Goal: Information Seeking & Learning: Learn about a topic

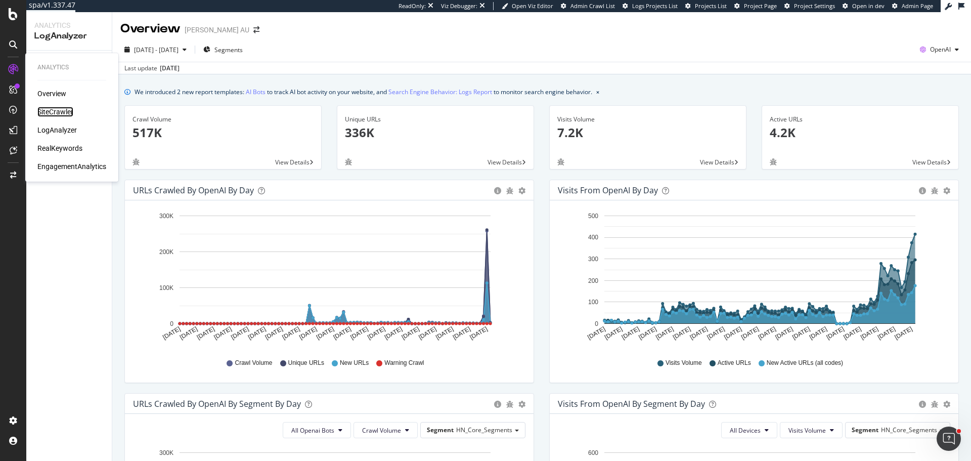
drag, startPoint x: 58, startPoint y: 109, endPoint x: 66, endPoint y: 84, distance: 26.1
click at [58, 109] on div "SiteCrawler" at bounding box center [55, 112] width 36 height 10
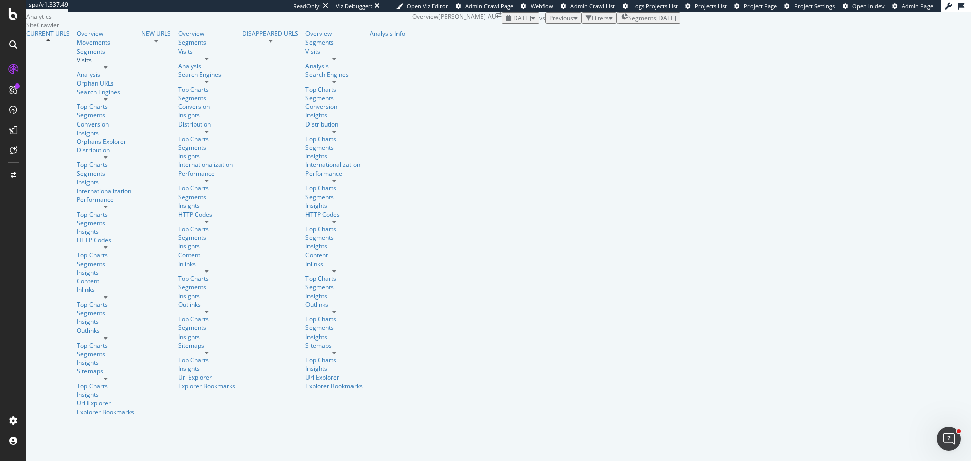
click at [77, 64] on div "Visits" at bounding box center [105, 60] width 57 height 9
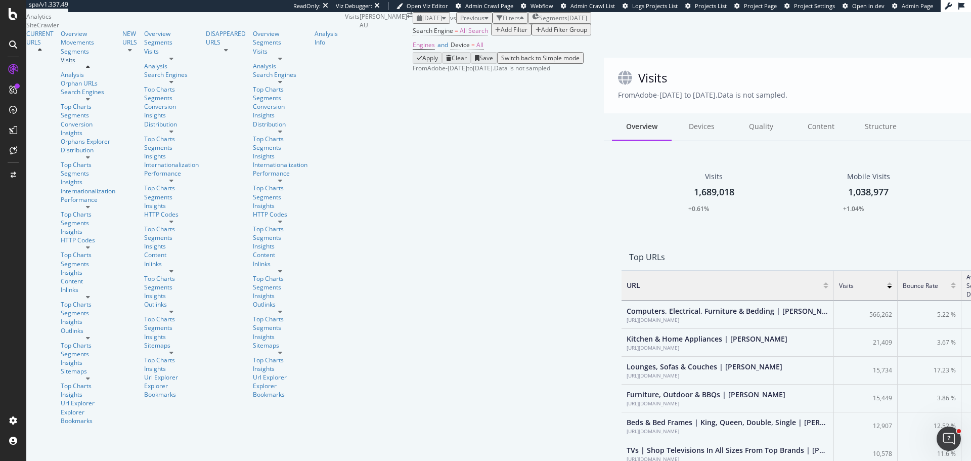
scroll to position [8, 8]
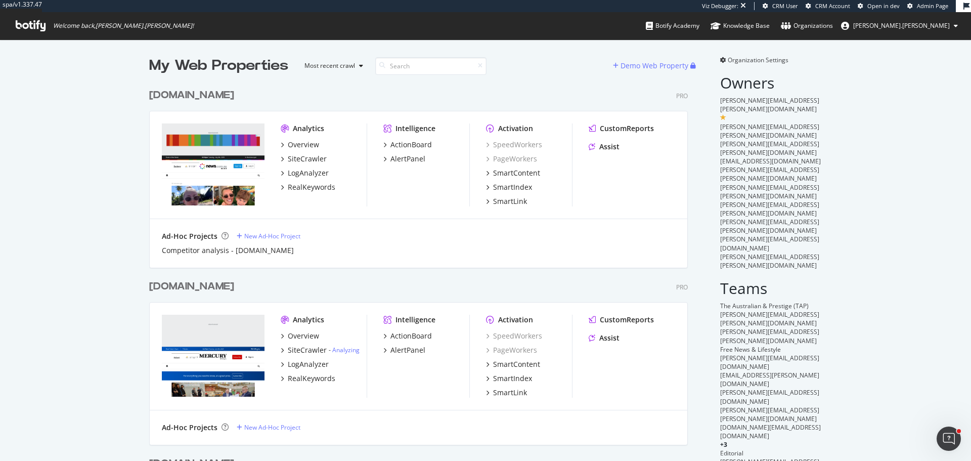
scroll to position [453, 956]
click at [176, 95] on div "[DOMAIN_NAME]" at bounding box center [191, 95] width 85 height 15
click at [234, 289] on div "www.themercury.com.au" at bounding box center [191, 286] width 85 height 15
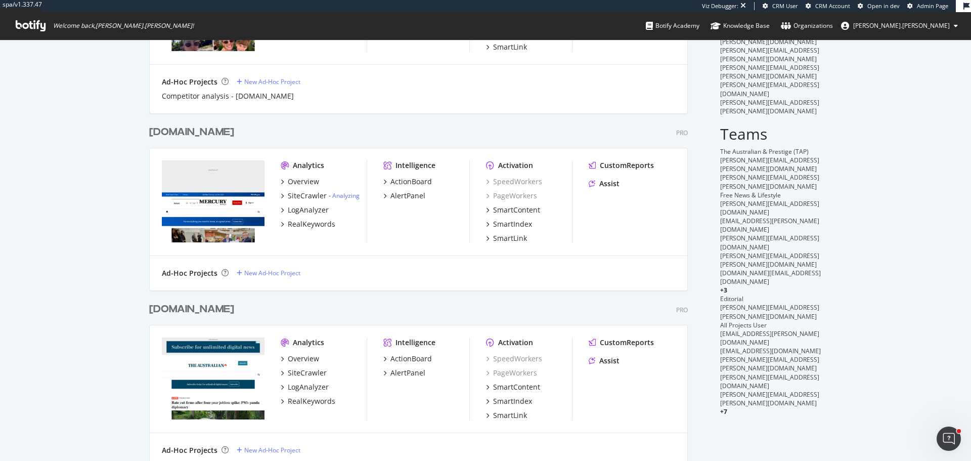
scroll to position [2635, 539]
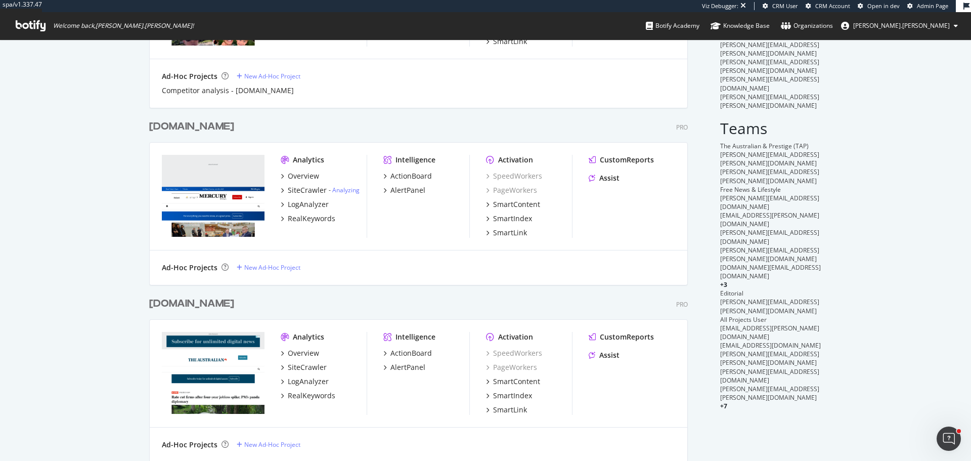
click at [218, 304] on div "www.theaustralian.com.au" at bounding box center [191, 303] width 85 height 15
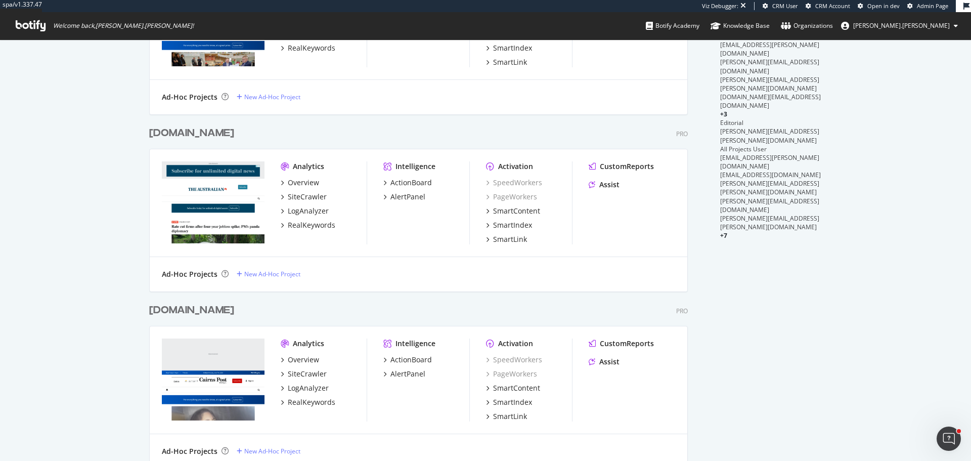
scroll to position [2797, 539]
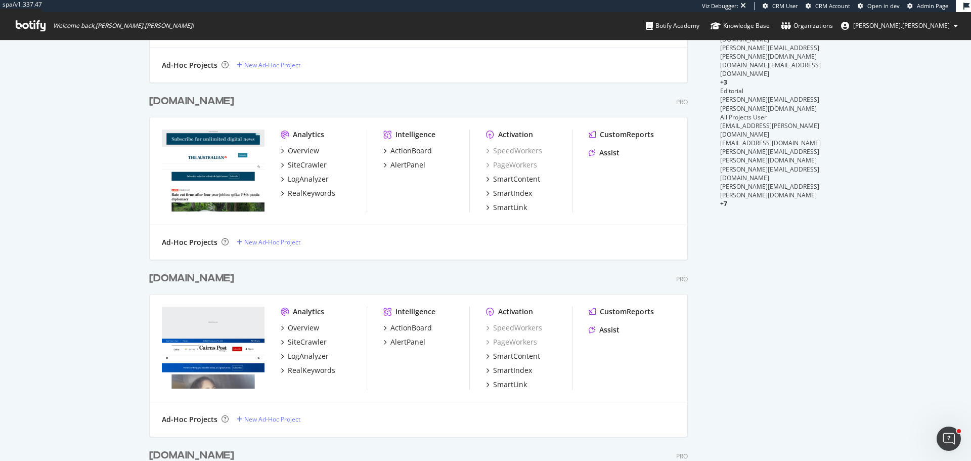
click at [199, 278] on div "www.cairnspost.com.au" at bounding box center [191, 278] width 85 height 15
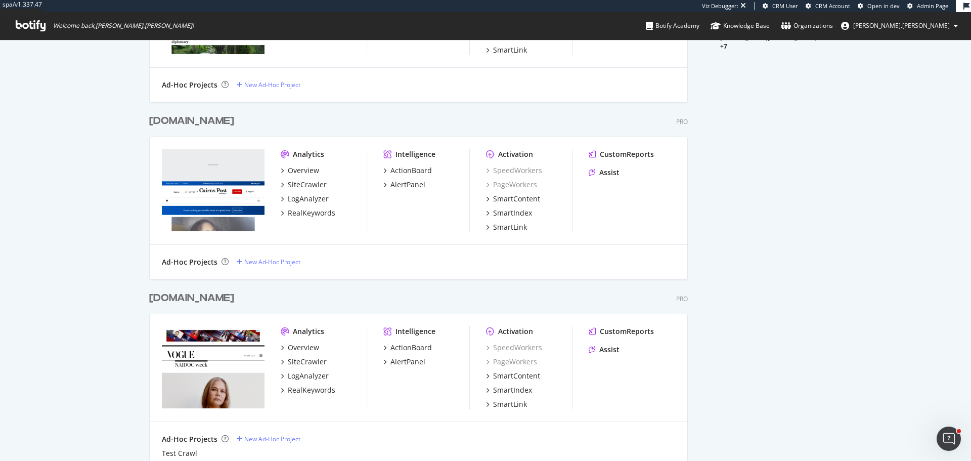
scroll to position [2959, 539]
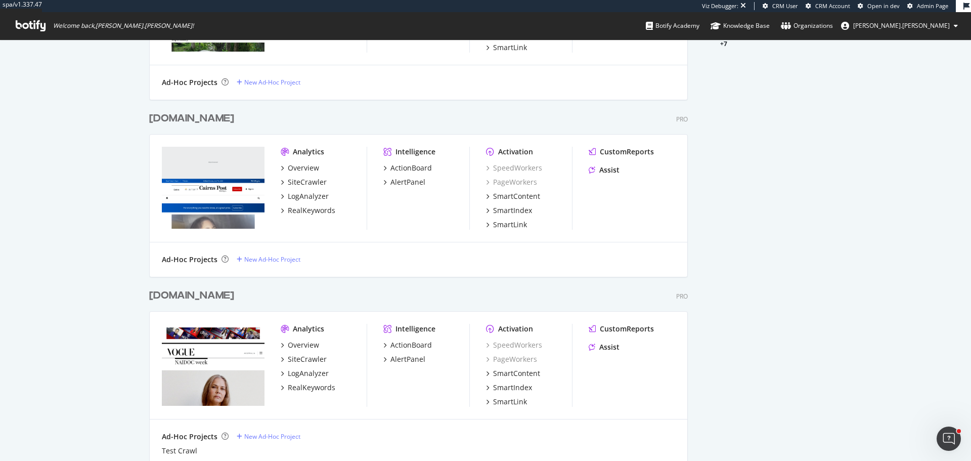
click at [193, 295] on div "www.vogue.com.au" at bounding box center [191, 295] width 85 height 15
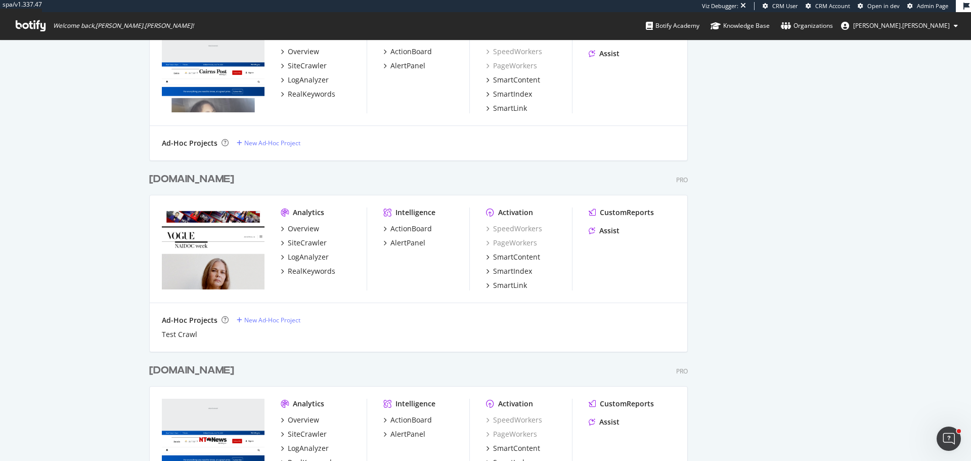
scroll to position [3120, 539]
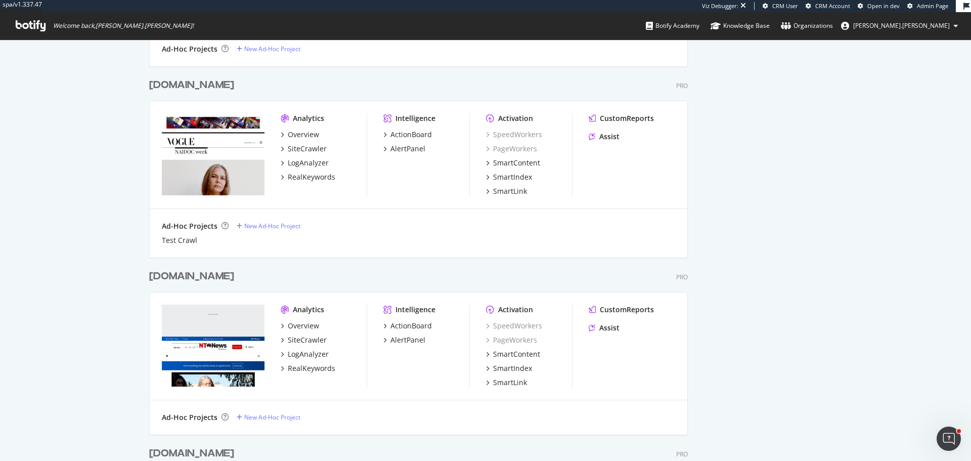
click at [188, 278] on div "www.ntnews.com.au" at bounding box center [191, 276] width 85 height 15
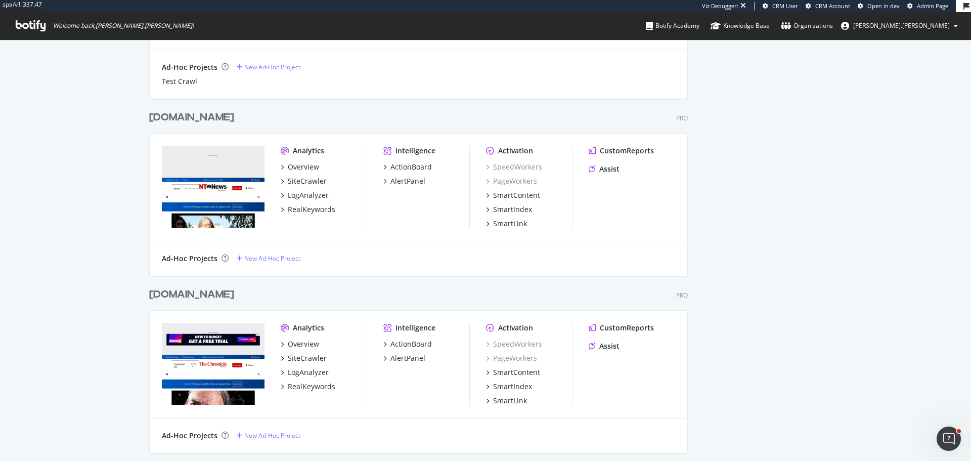
scroll to position [892, 0]
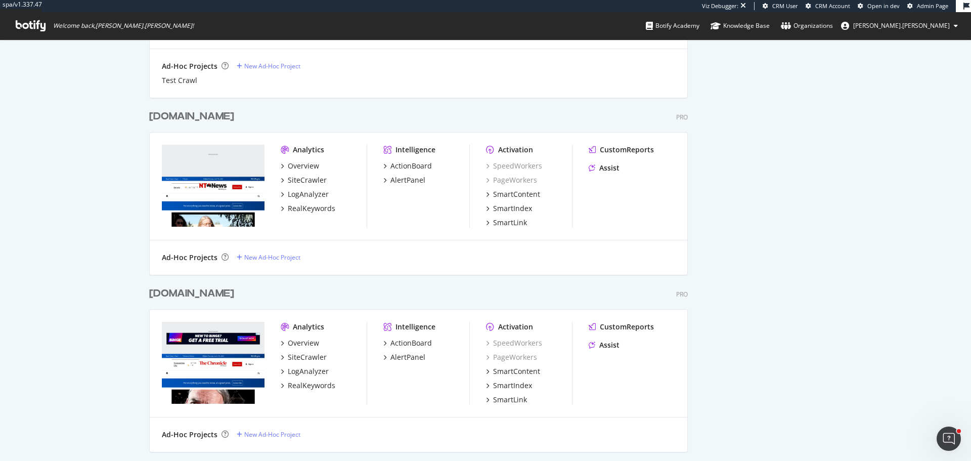
click at [205, 289] on div "www.thechronicle.com.au" at bounding box center [191, 293] width 85 height 15
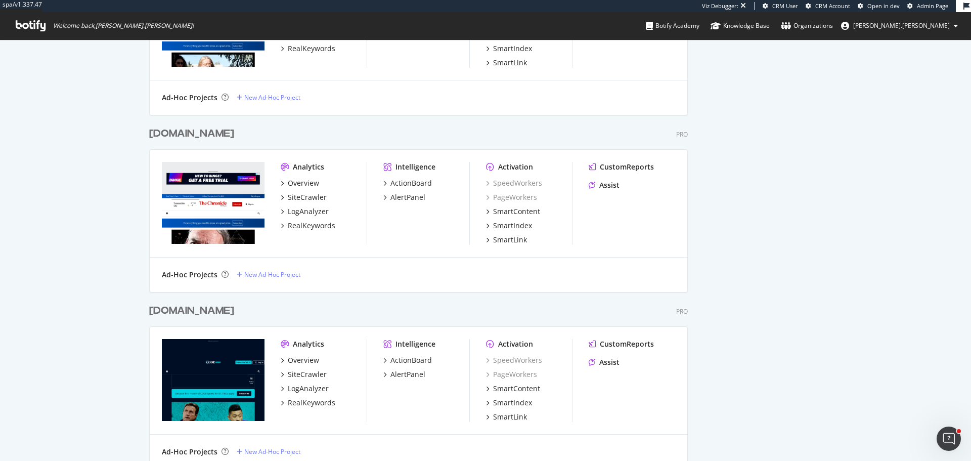
scroll to position [3444, 539]
click at [207, 309] on div "www.codesports.com.au" at bounding box center [191, 310] width 85 height 15
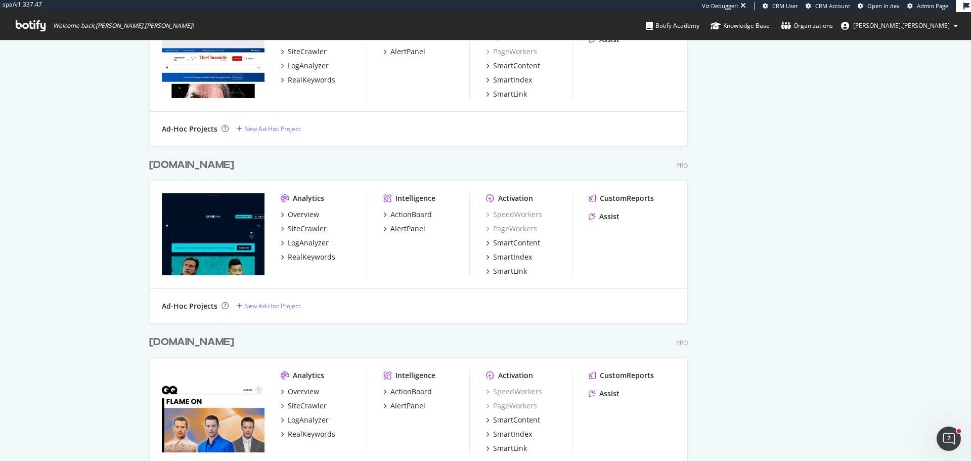
scroll to position [3606, 539]
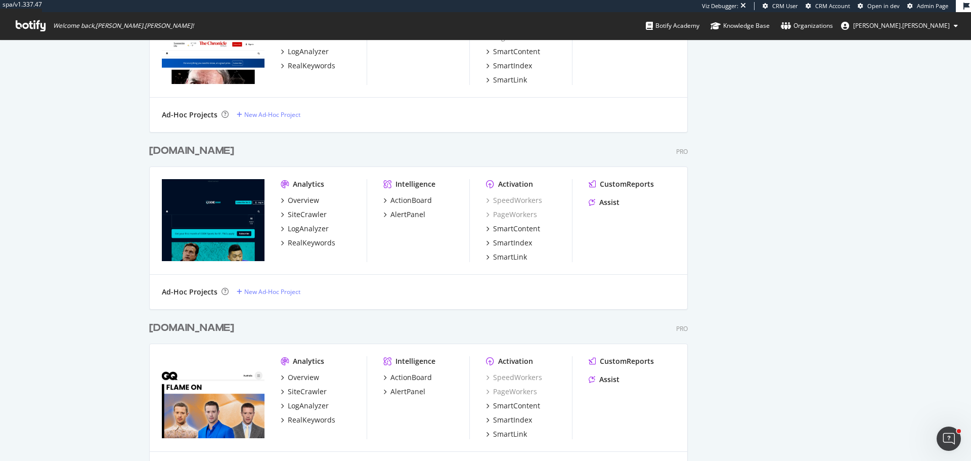
click at [200, 330] on div "www.gq.com.au" at bounding box center [191, 328] width 85 height 15
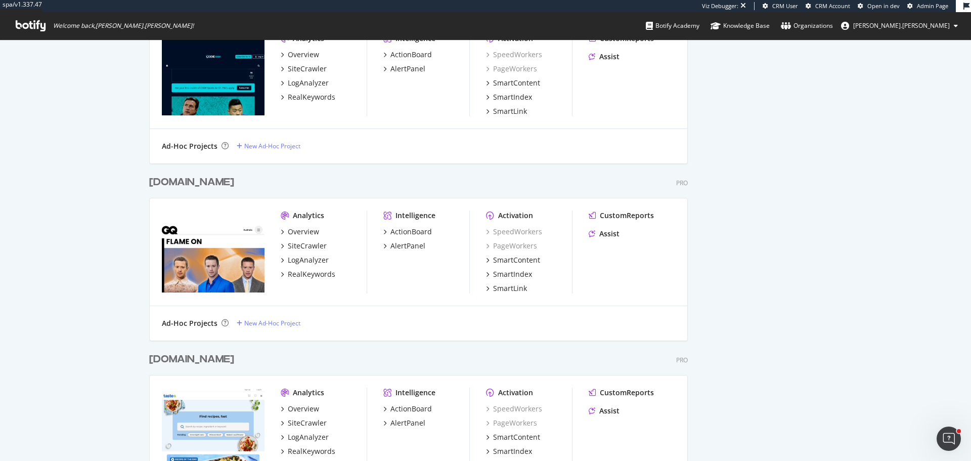
scroll to position [0, 0]
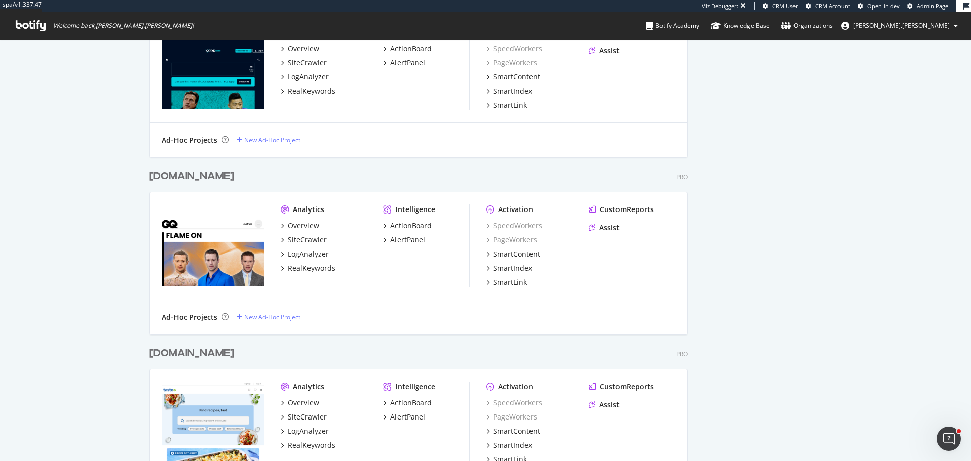
click at [193, 351] on div "www.taste.com.au" at bounding box center [191, 353] width 85 height 15
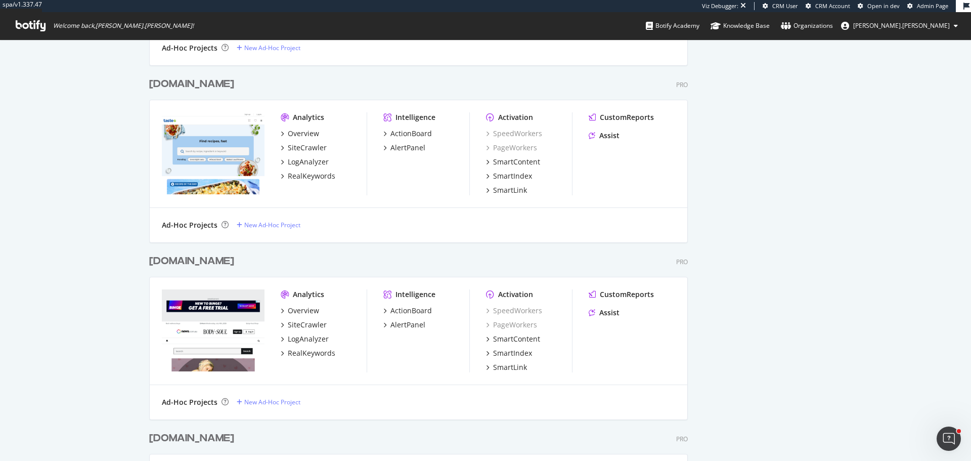
click at [217, 262] on div "www.bodyandsoul.com.au" at bounding box center [191, 261] width 85 height 15
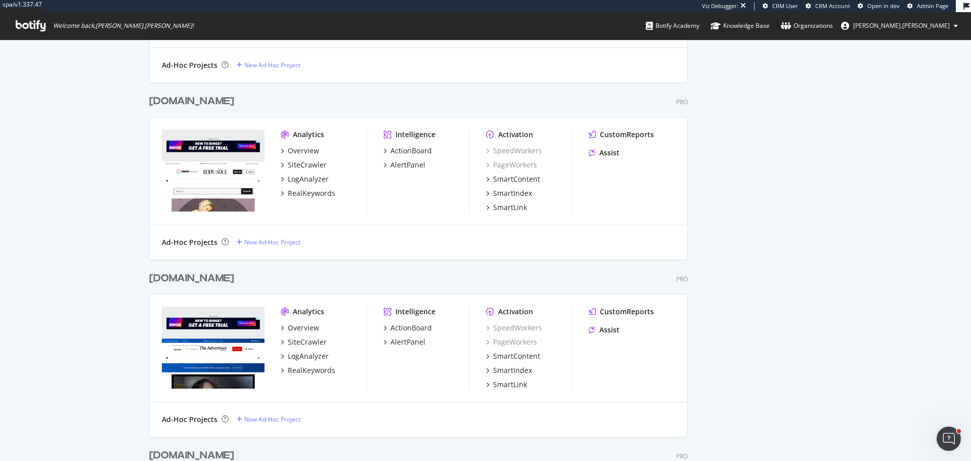
click at [224, 278] on div "www.adelaidenow.com.au" at bounding box center [191, 278] width 85 height 15
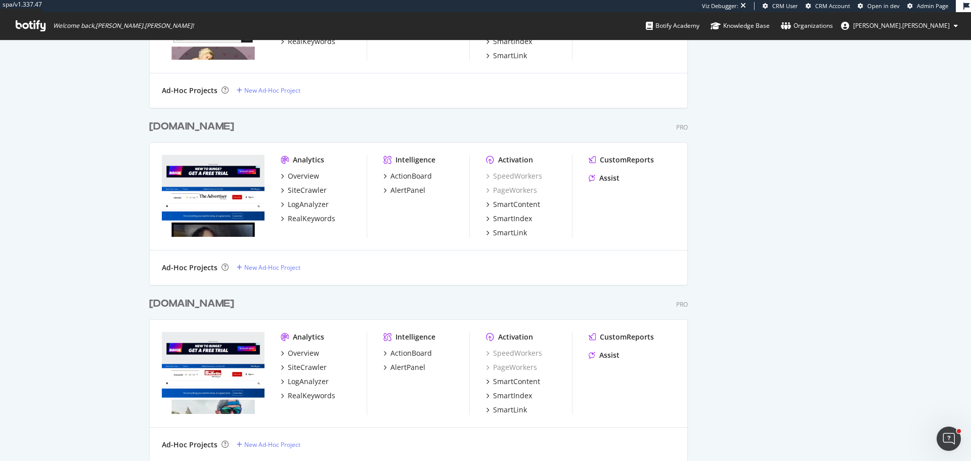
click at [196, 303] on div "www.townsvillebulletin.com.au" at bounding box center [191, 303] width 85 height 15
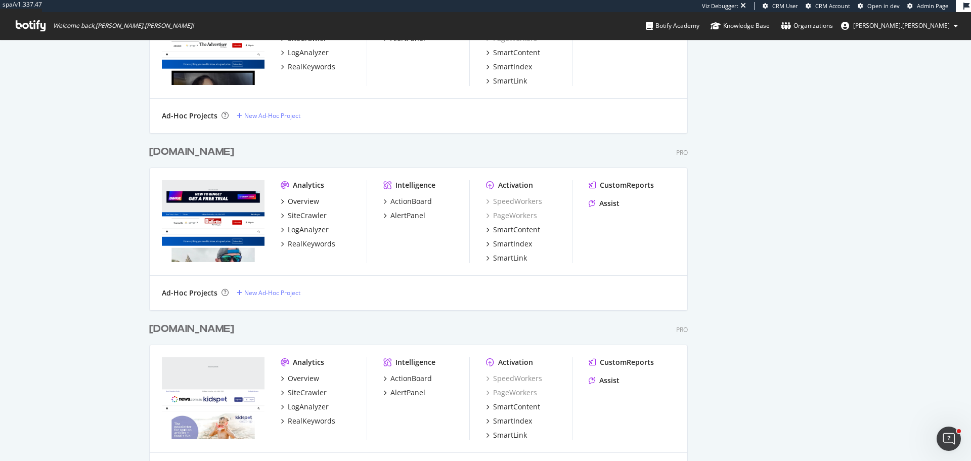
click at [187, 336] on div "www.kidspot.com.au" at bounding box center [191, 329] width 85 height 15
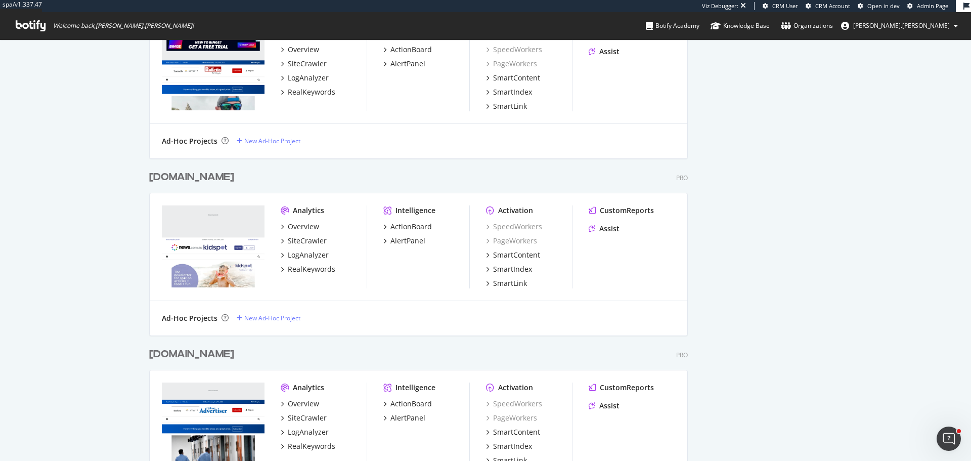
click at [199, 355] on div "www.geelongadvertiser.com.au" at bounding box center [191, 354] width 85 height 15
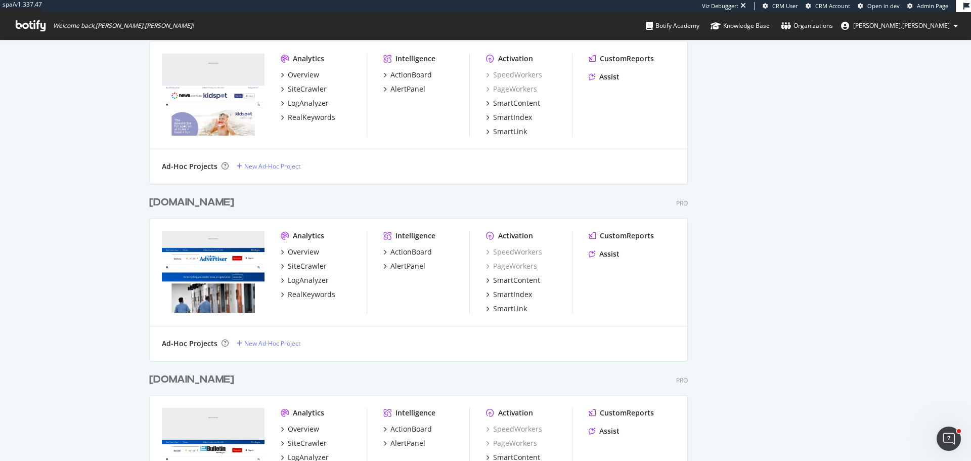
click at [208, 382] on div "www.goldcoastbulletin.com.au" at bounding box center [191, 379] width 85 height 15
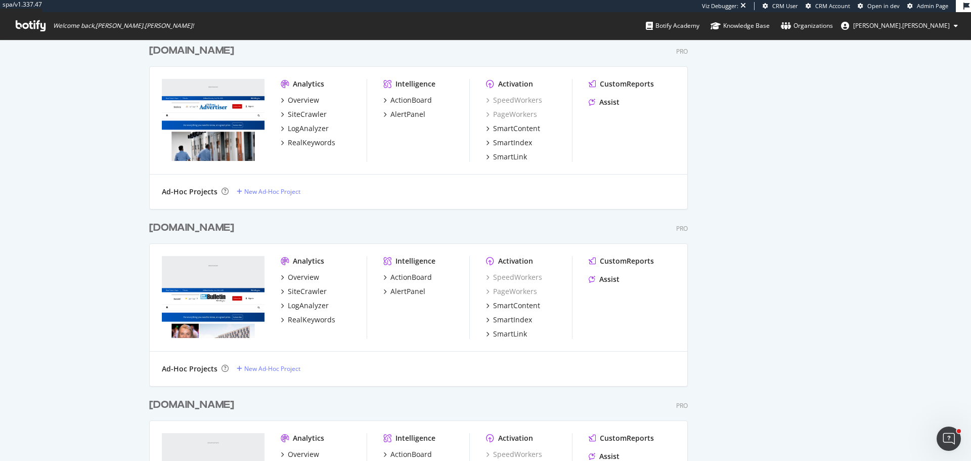
click at [184, 404] on div "www.skynews.com.au" at bounding box center [191, 404] width 85 height 15
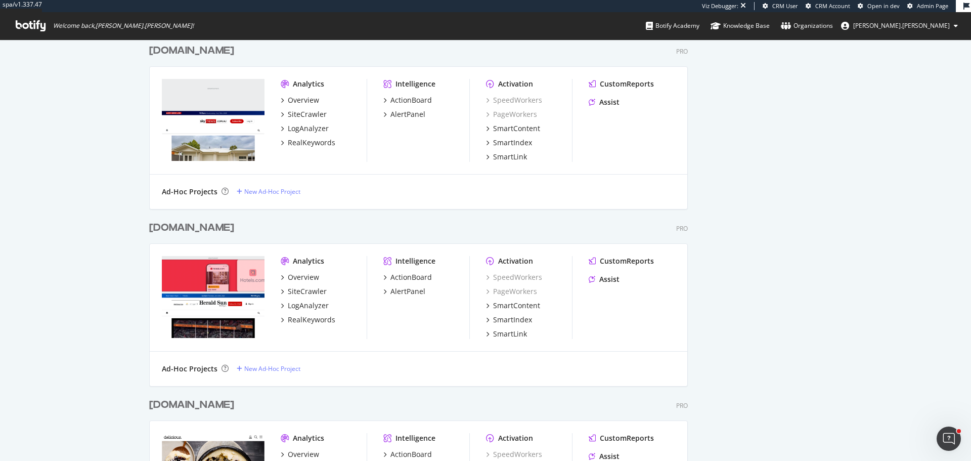
click at [184, 225] on div "www.heraldsun.com.au" at bounding box center [191, 227] width 85 height 15
click at [226, 409] on div "www.delicious.com.au" at bounding box center [191, 404] width 85 height 15
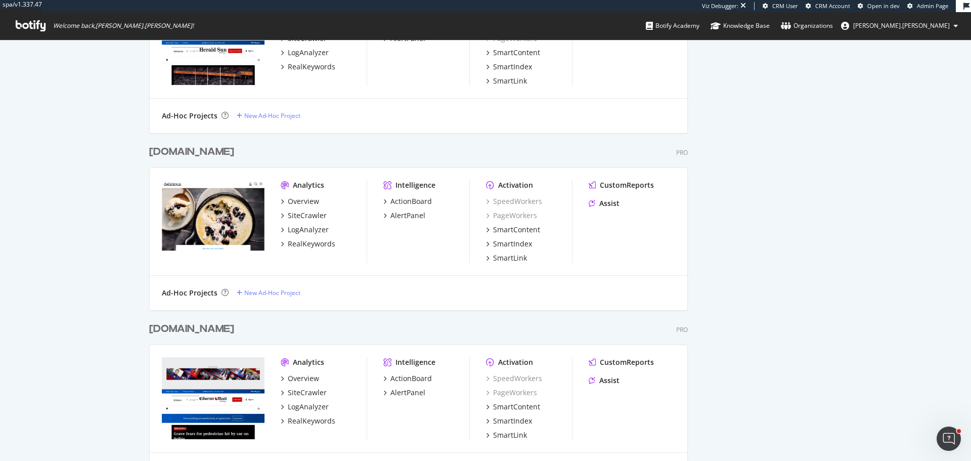
click at [190, 331] on div "www.couriermail.com.au" at bounding box center [191, 329] width 85 height 15
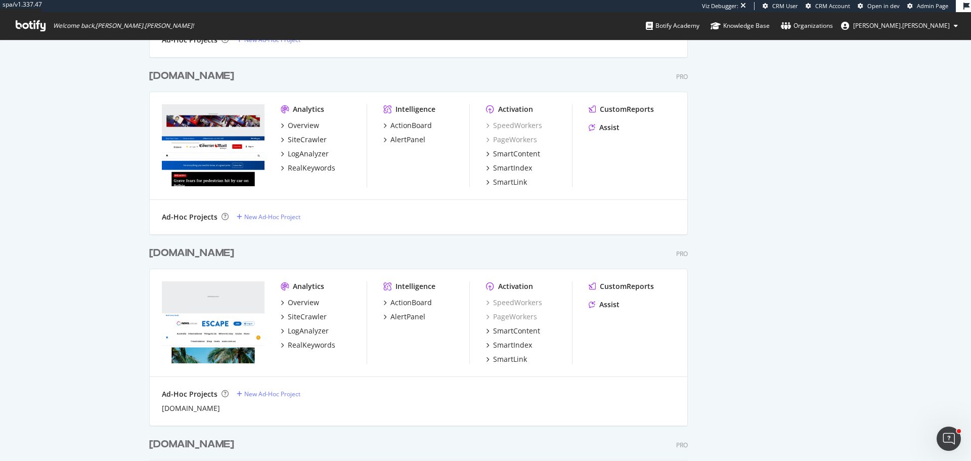
click at [193, 252] on div "www.escape.com.au" at bounding box center [191, 253] width 85 height 15
click at [219, 446] on div "www.bestrecipes.com.au" at bounding box center [191, 444] width 85 height 15
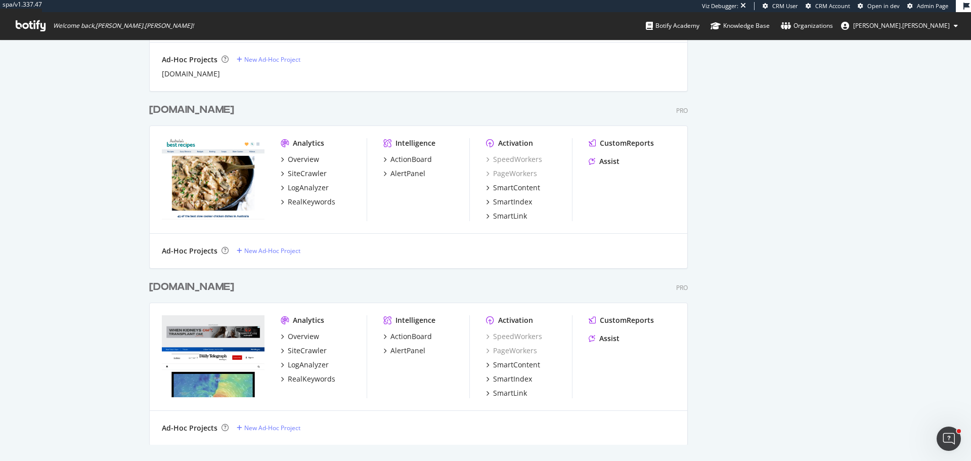
click at [199, 286] on div "www.dailytelegraph.com.au" at bounding box center [191, 287] width 85 height 15
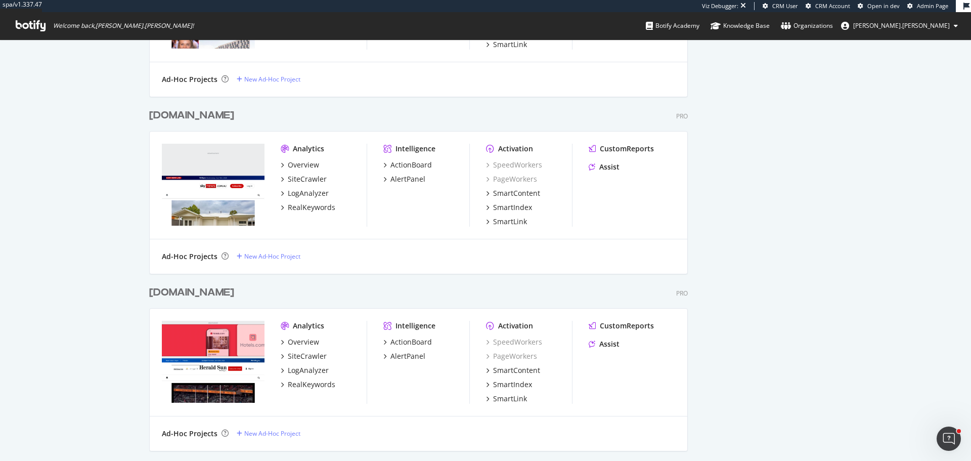
scroll to position [2683, 0]
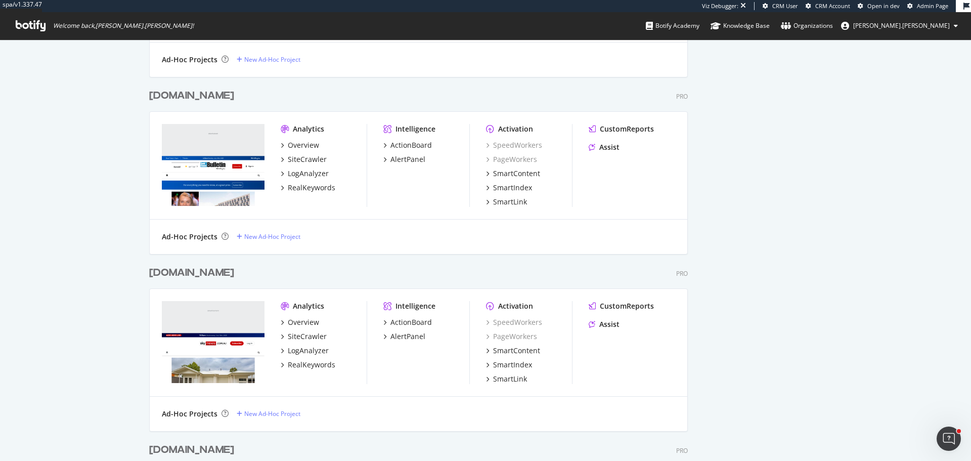
drag, startPoint x: 204, startPoint y: 273, endPoint x: 204, endPoint y: 265, distance: 8.1
click at [204, 273] on div "www.skynews.com.au" at bounding box center [191, 272] width 85 height 15
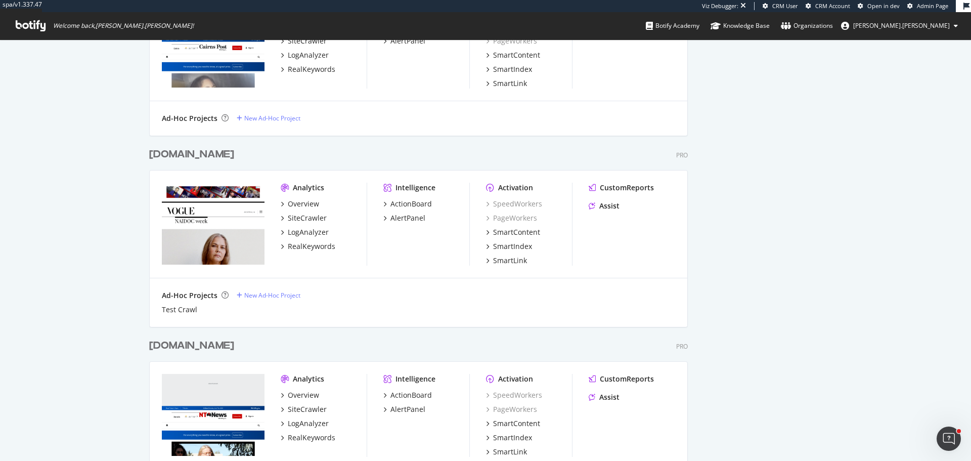
scroll to position [660, 0]
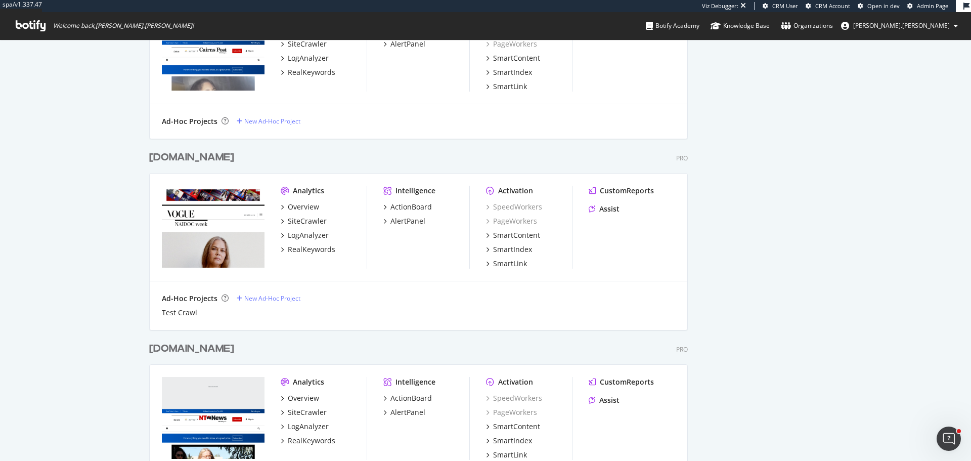
click at [221, 158] on div "www.vogue.com.au" at bounding box center [191, 157] width 85 height 15
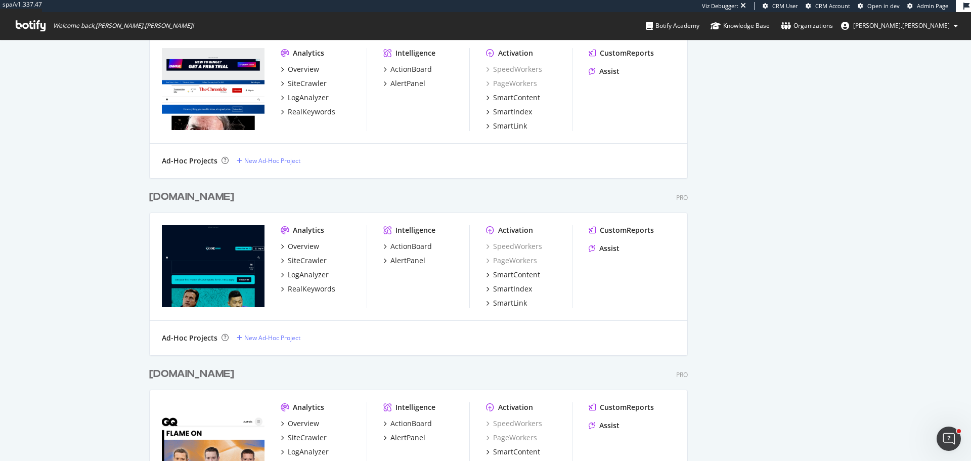
scroll to position [1317, 0]
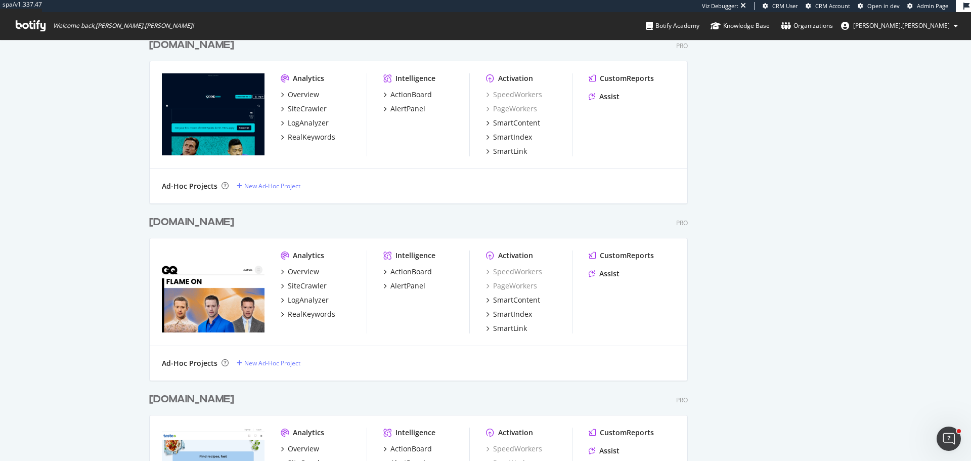
click at [200, 224] on div "www.gq.com.au" at bounding box center [191, 222] width 85 height 15
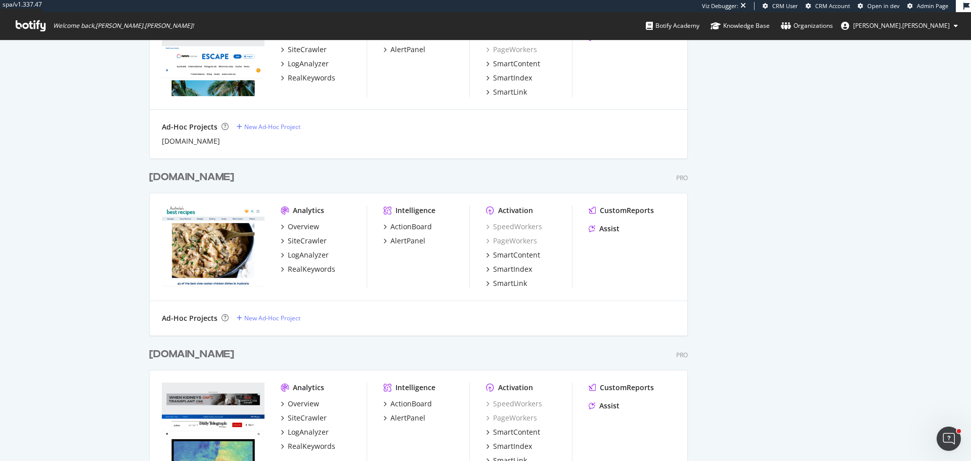
scroll to position [3744, 0]
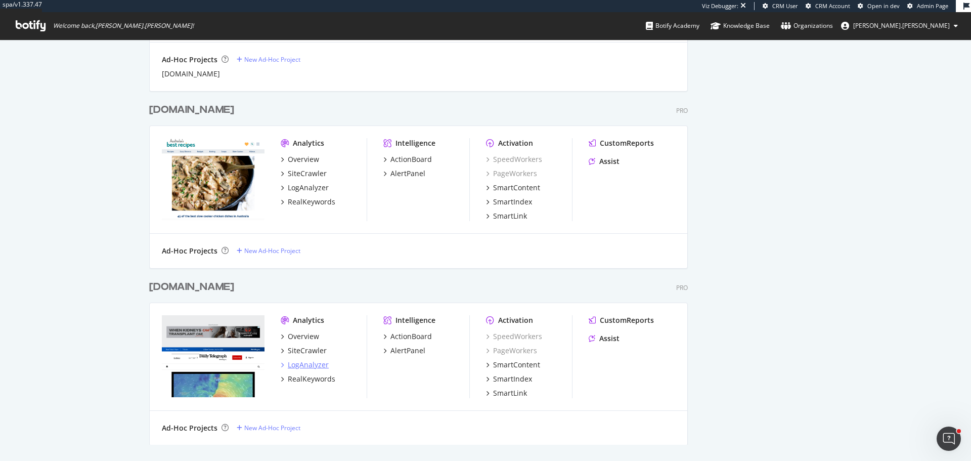
click at [304, 363] on div "LogAnalyzer" at bounding box center [308, 365] width 41 height 10
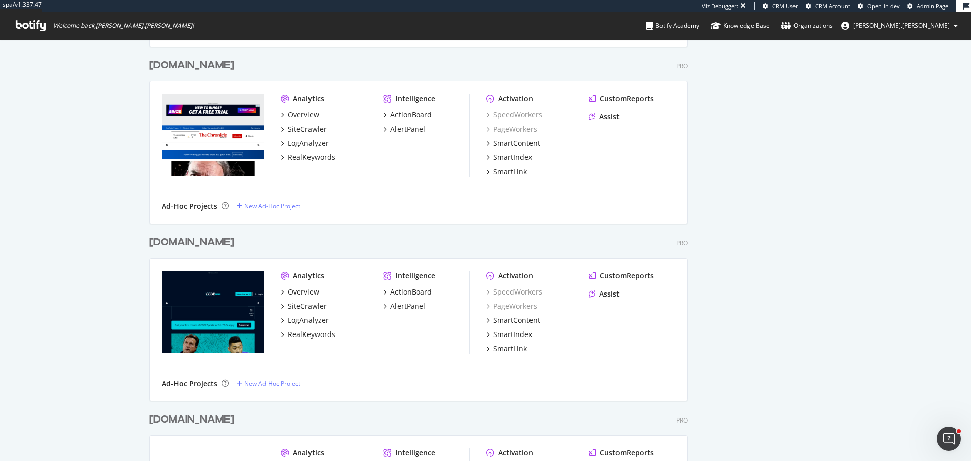
scroll to position [1110, 0]
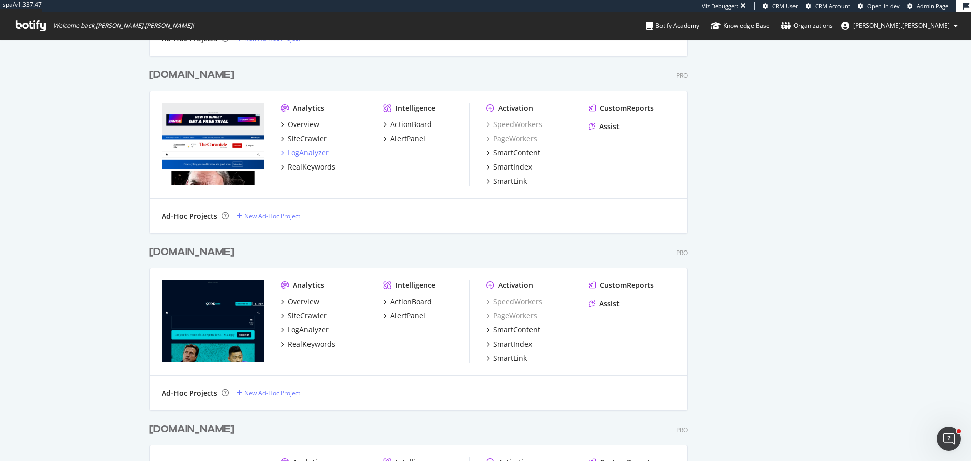
click at [311, 152] on div "LogAnalyzer" at bounding box center [308, 153] width 41 height 10
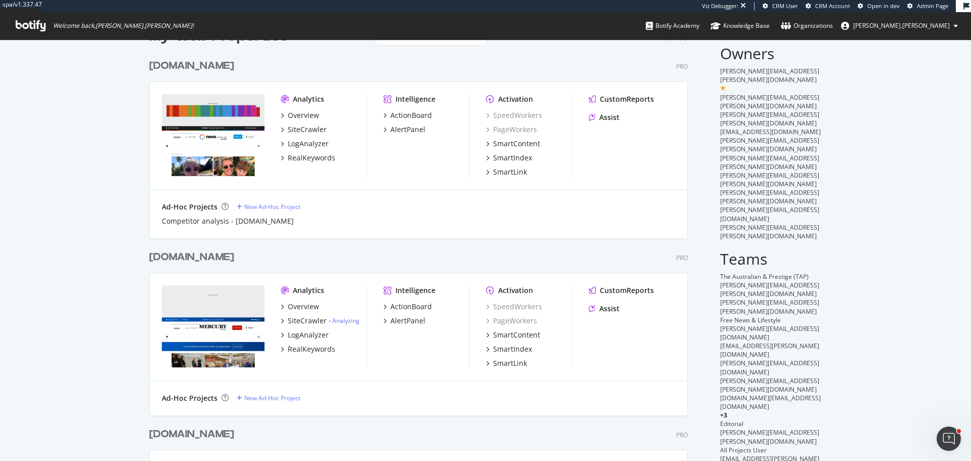
scroll to position [0, 0]
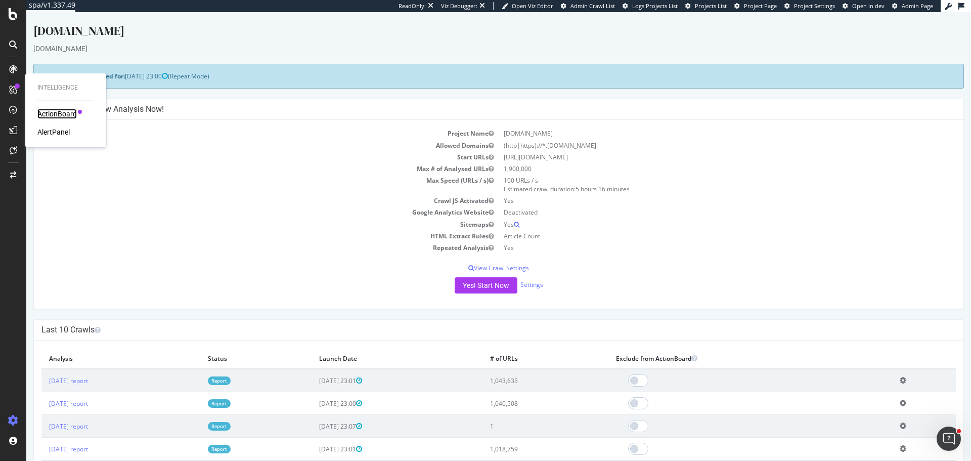
click at [55, 117] on div "ActionBoard" at bounding box center [56, 114] width 39 height 10
click at [54, 135] on div "AlertPanel" at bounding box center [53, 132] width 32 height 10
click at [39, 113] on div "ActionBoard" at bounding box center [56, 114] width 39 height 10
drag, startPoint x: 50, startPoint y: 133, endPoint x: 22, endPoint y: 119, distance: 31.2
click at [50, 133] on div "AlertPanel" at bounding box center [53, 132] width 32 height 10
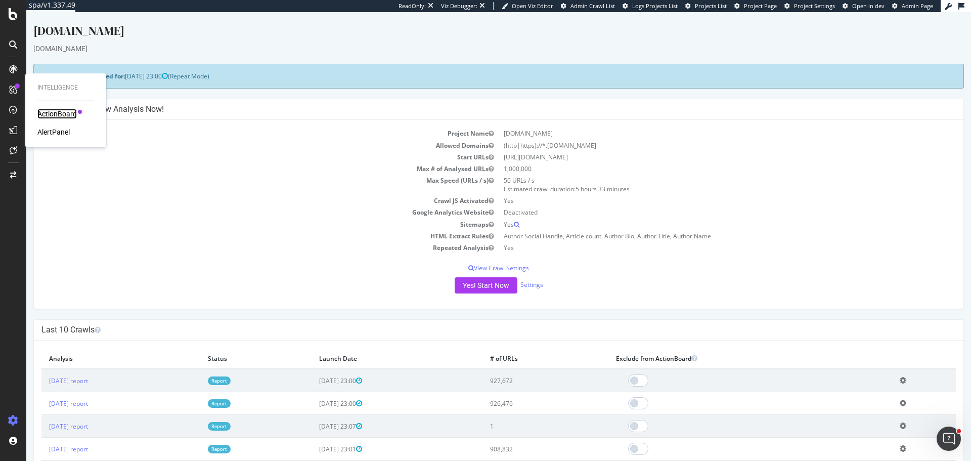
click at [74, 112] on div "ActionBoard" at bounding box center [56, 114] width 39 height 10
click at [51, 137] on div "AlertPanel" at bounding box center [53, 132] width 32 height 10
drag, startPoint x: 53, startPoint y: 113, endPoint x: 10, endPoint y: 87, distance: 49.9
click at [53, 113] on div "ActionBoard" at bounding box center [56, 114] width 39 height 10
click at [61, 130] on div "AlertPanel" at bounding box center [53, 132] width 32 height 10
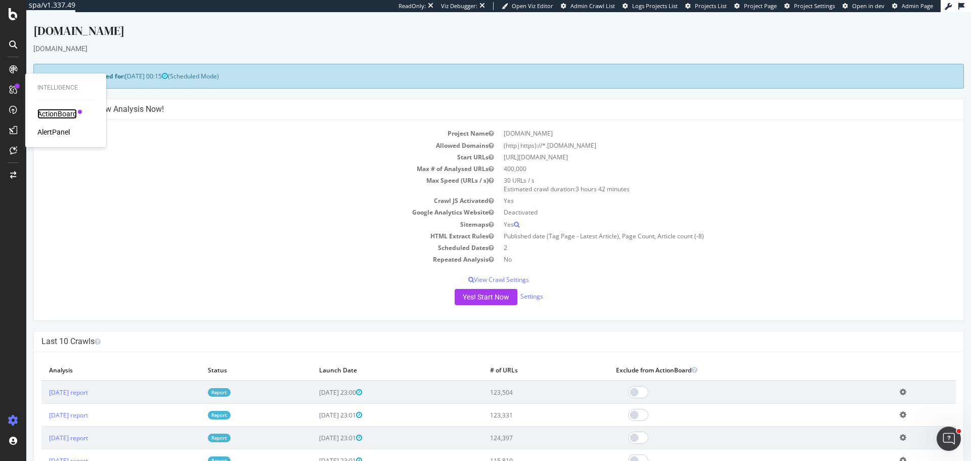
click at [49, 112] on div "ActionBoard" at bounding box center [56, 114] width 39 height 10
click at [57, 130] on div "AlertPanel" at bounding box center [53, 132] width 32 height 10
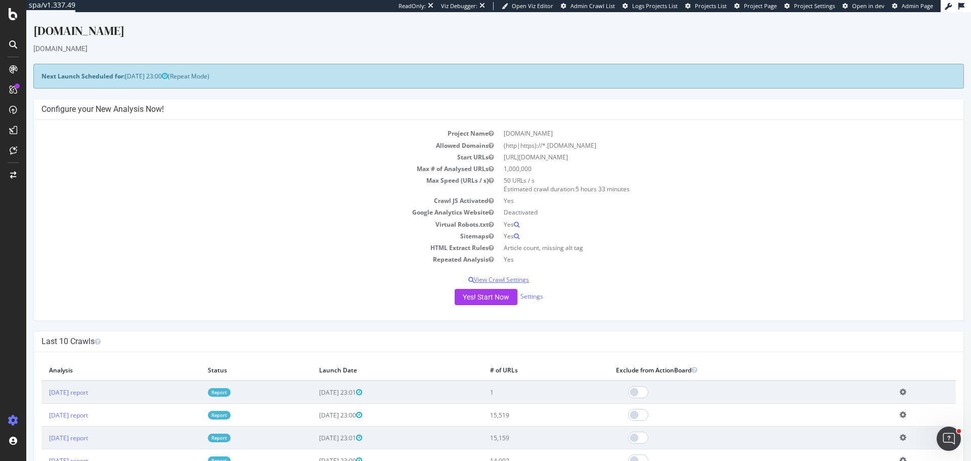
click at [310, 283] on div "Project Name www.taste.com.au Allowed Domains (http|https)://*.taste.com.au Sta…" at bounding box center [498, 220] width 929 height 200
click at [296, 272] on div "Project Name www.taste.com.au Allowed Domains (http|https)://*.taste.com.au Sta…" at bounding box center [498, 220] width 929 height 200
click at [40, 111] on div "ActionBoard" at bounding box center [56, 114] width 39 height 10
click at [60, 133] on div "AlertPanel" at bounding box center [53, 132] width 32 height 10
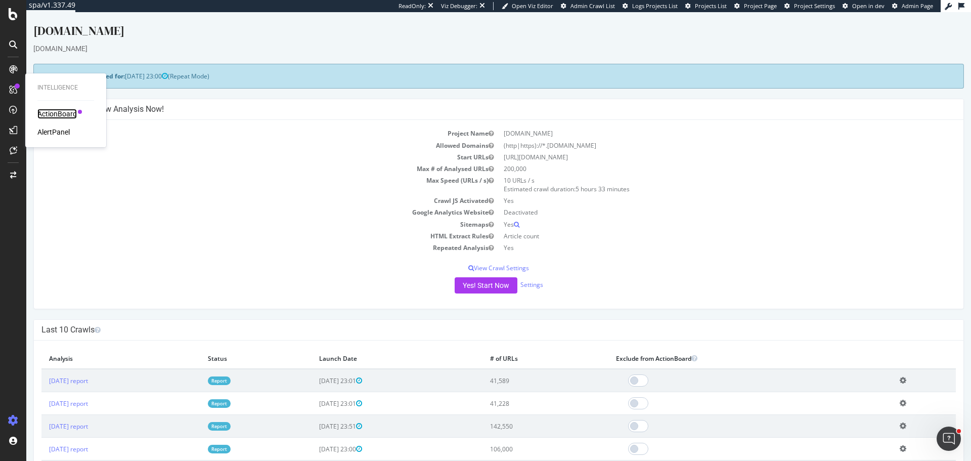
click at [62, 117] on div "ActionBoard" at bounding box center [56, 114] width 39 height 10
click at [56, 132] on div "AlertPanel" at bounding box center [53, 132] width 32 height 10
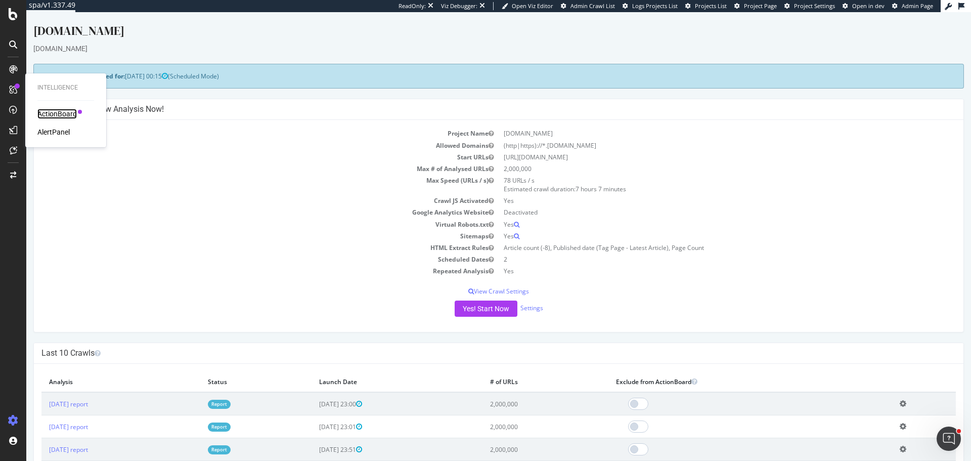
click at [55, 113] on div "ActionBoard" at bounding box center [56, 114] width 39 height 10
click at [57, 133] on div "AlertPanel" at bounding box center [53, 132] width 32 height 10
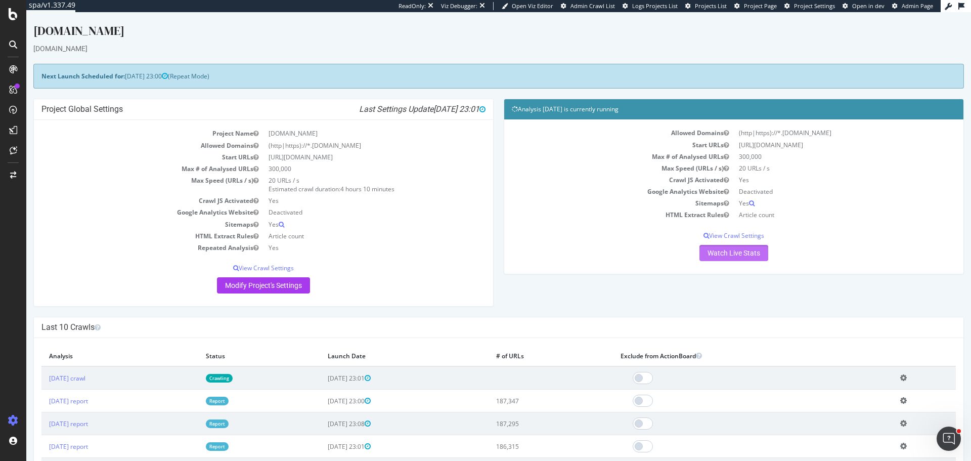
click at [731, 256] on link "Watch Live Stats" at bounding box center [733, 253] width 69 height 16
click at [716, 254] on link "Watch Live Stats" at bounding box center [733, 253] width 69 height 16
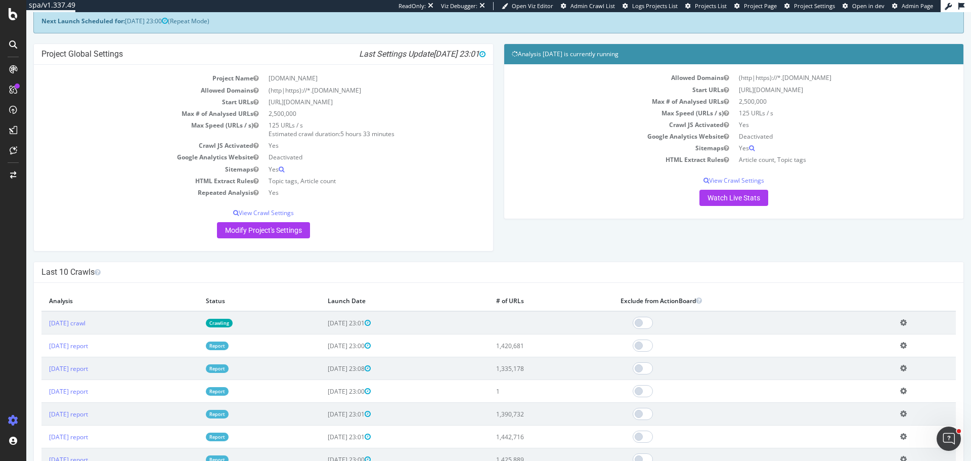
scroll to position [152, 0]
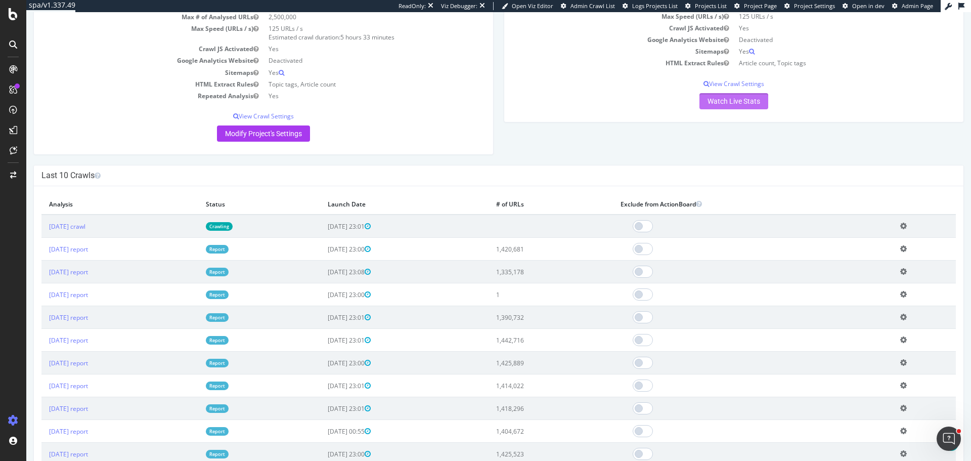
click at [735, 101] on link "Watch Live Stats" at bounding box center [733, 101] width 69 height 16
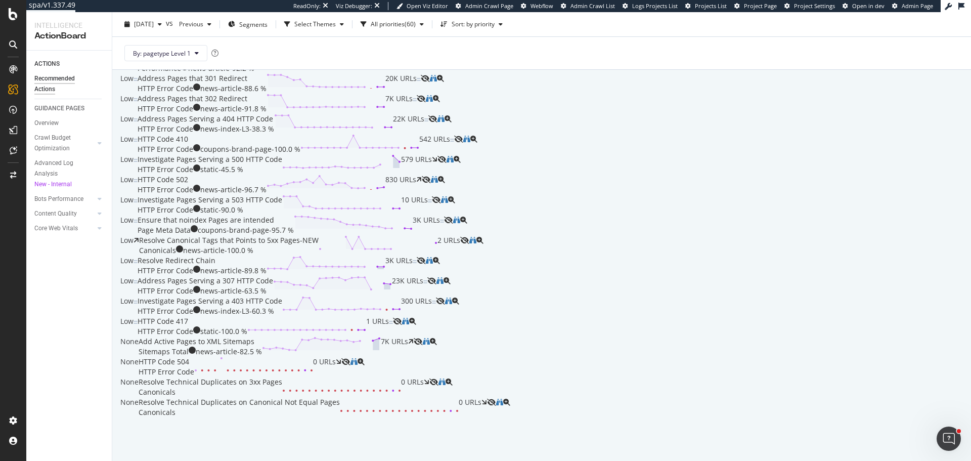
scroll to position [1011, 0]
click at [58, 79] on div "SiteCrawler" at bounding box center [42, 75] width 33 height 9
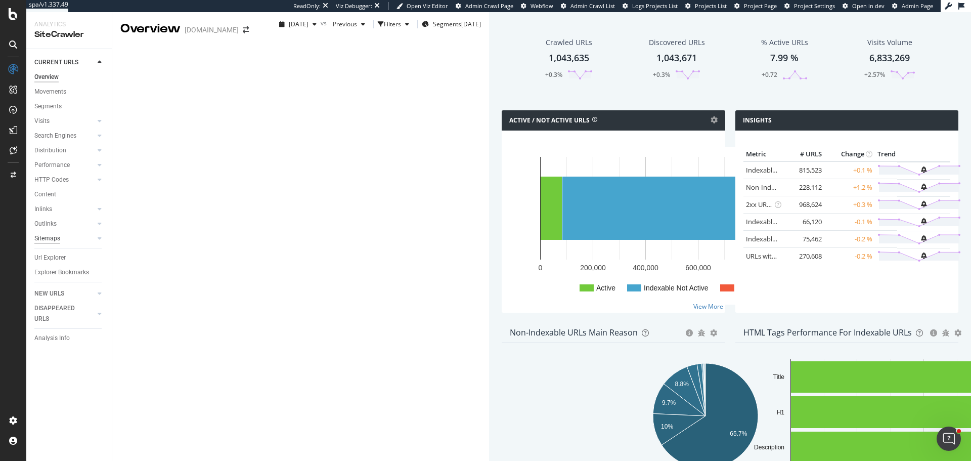
click at [49, 240] on div "Sitemaps" at bounding box center [47, 238] width 26 height 11
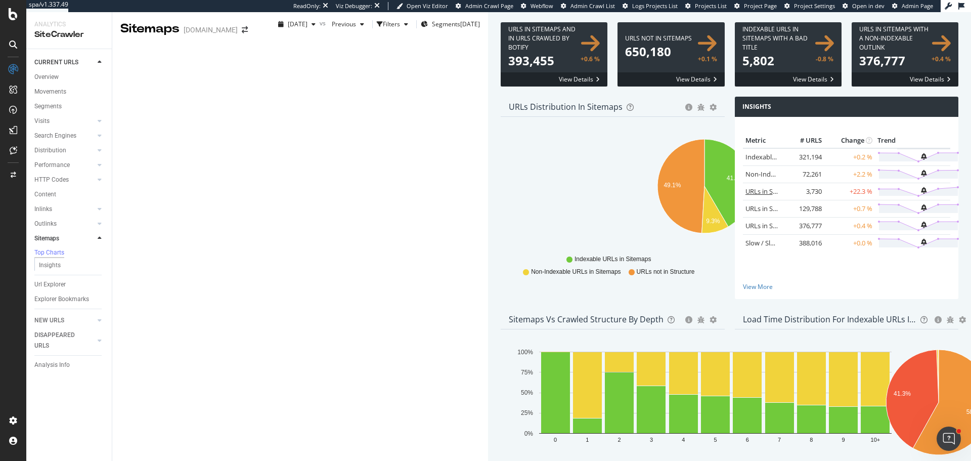
click at [745, 196] on link "URLs in Sitemaps with a Bad HTTP Status Code" at bounding box center [815, 191] width 140 height 9
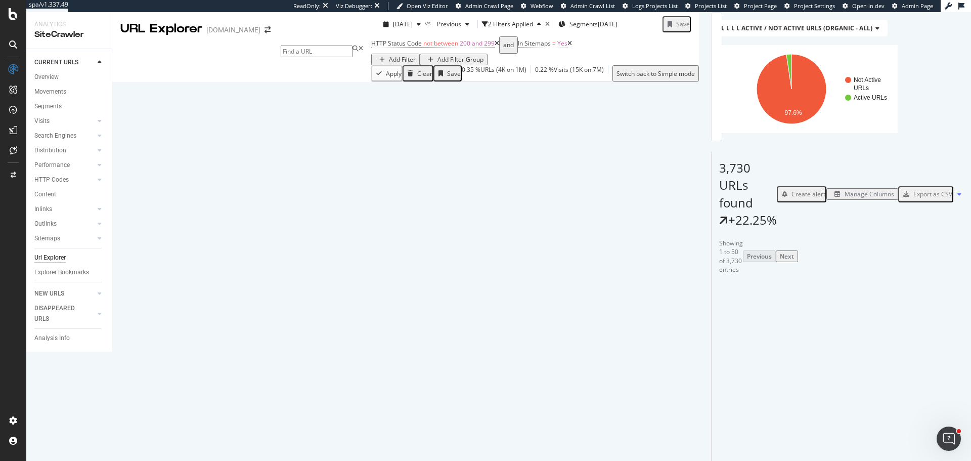
scroll to position [758, 0]
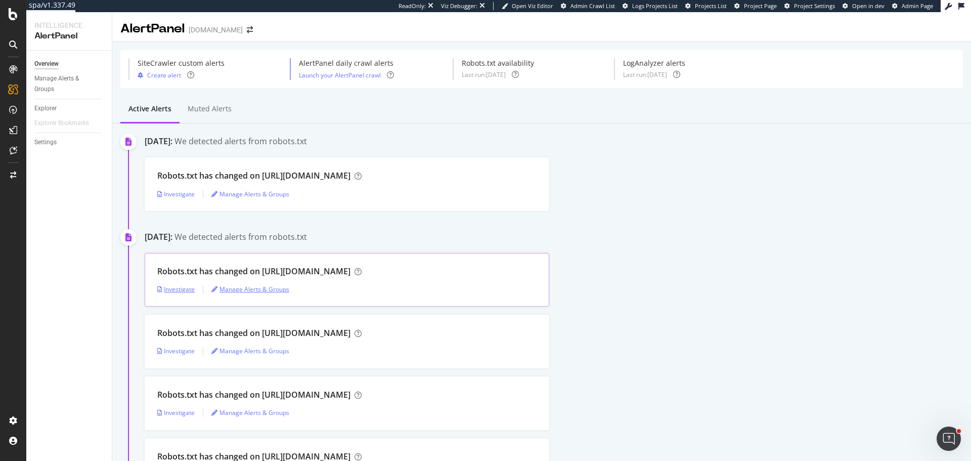
drag, startPoint x: 185, startPoint y: 289, endPoint x: 213, endPoint y: 286, distance: 28.5
click at [185, 289] on div "Investigate" at bounding box center [175, 289] width 37 height 9
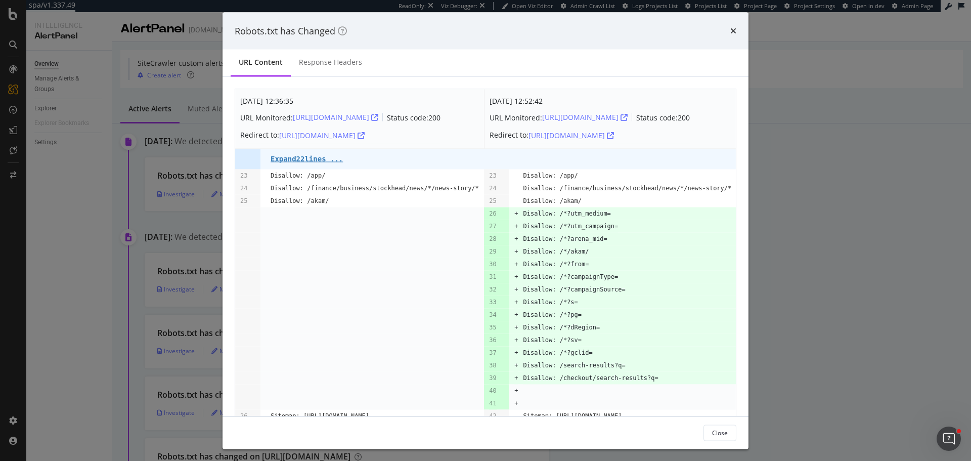
click at [884, 233] on div "Robots.txt has Changed URL Content Response Headers Sep. 10th 2025 12:36:35 URL…" at bounding box center [485, 230] width 971 height 461
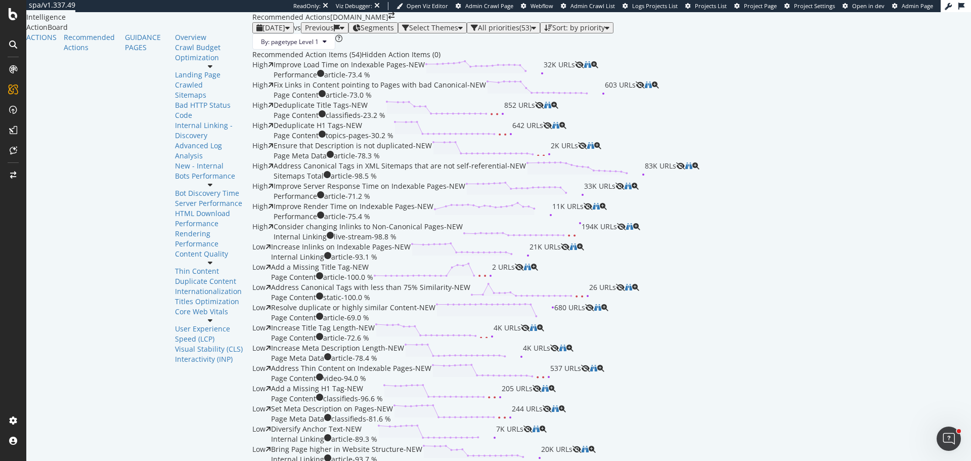
click at [262, 32] on span "2025 Sep. 29th" at bounding box center [273, 28] width 23 height 10
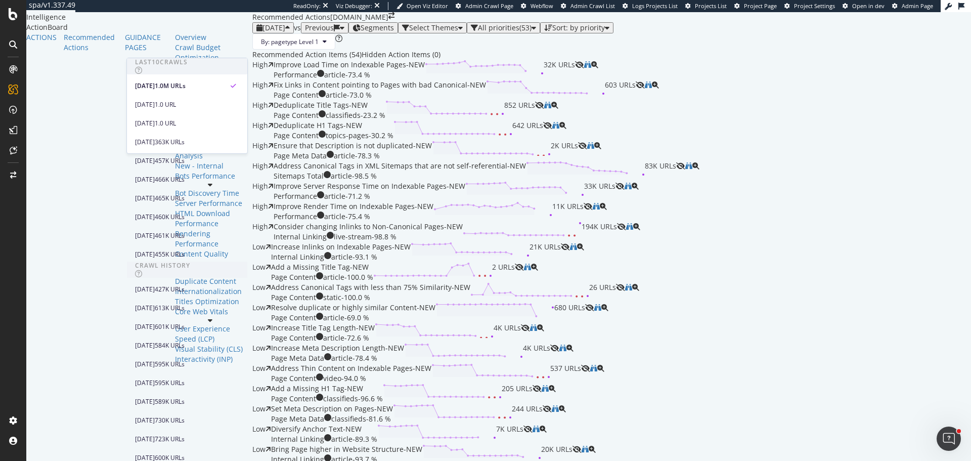
click at [473, 50] on div "By: pagetype Level 1" at bounding box center [611, 41] width 719 height 16
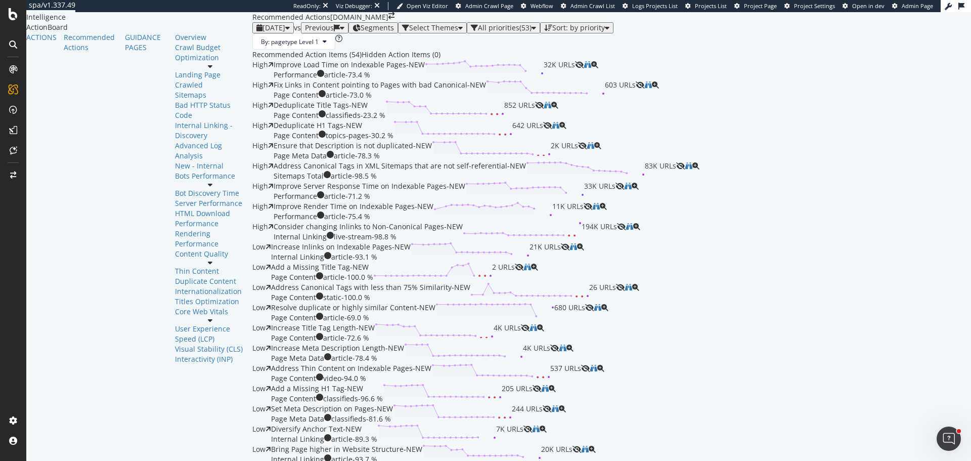
click at [305, 32] on div "Previous" at bounding box center [324, 28] width 39 height 8
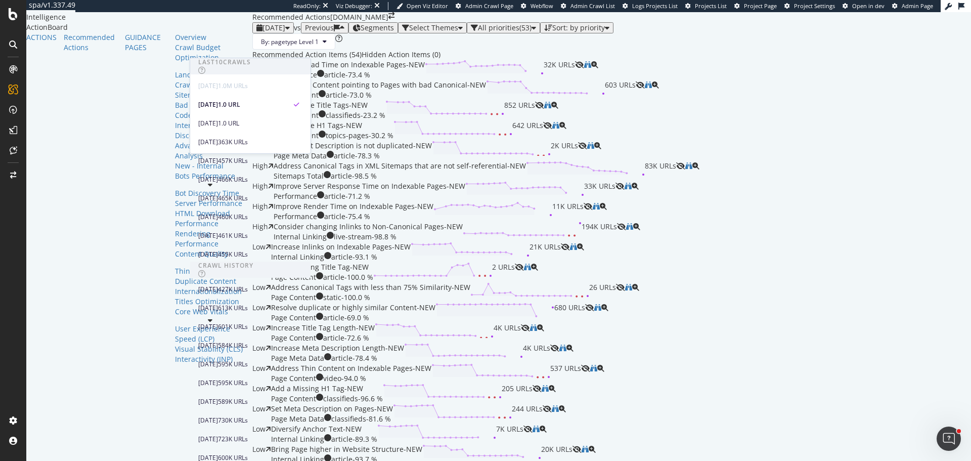
scroll to position [51, 0]
click at [248, 138] on div "363K URLs" at bounding box center [233, 142] width 30 height 9
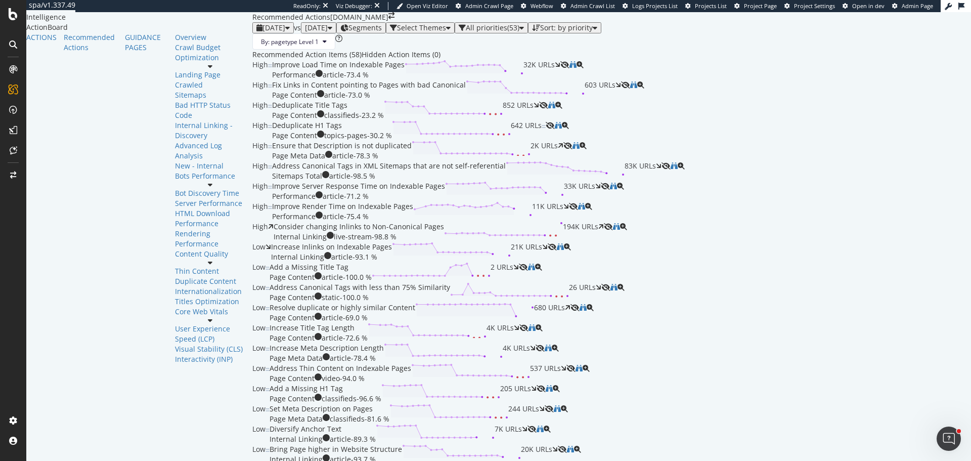
scroll to position [101, 0]
click at [256, 31] on div "2025 Sep. 29th" at bounding box center [272, 28] width 33 height 8
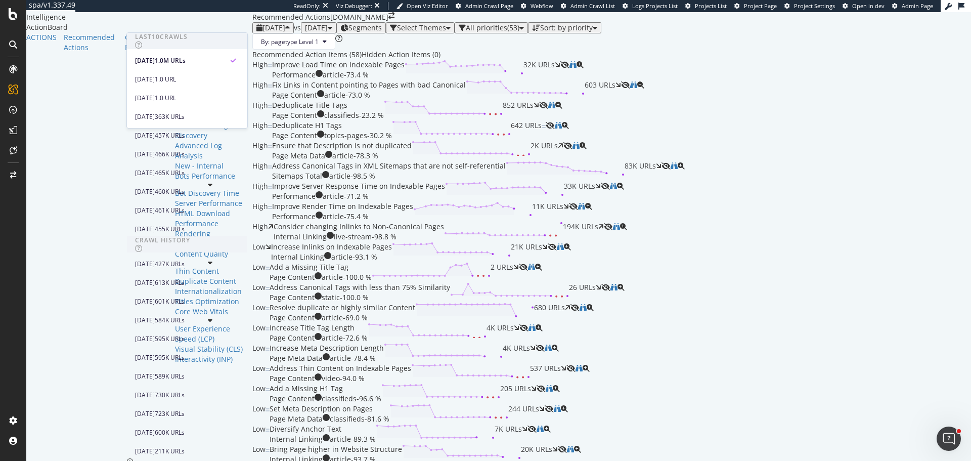
click at [495, 50] on div "By: pagetype Level 1" at bounding box center [611, 41] width 719 height 16
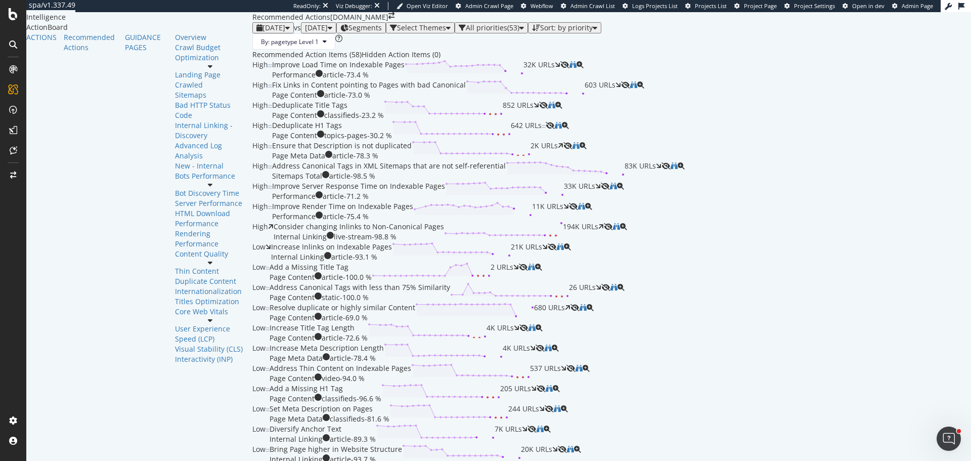
scroll to position [860, 0]
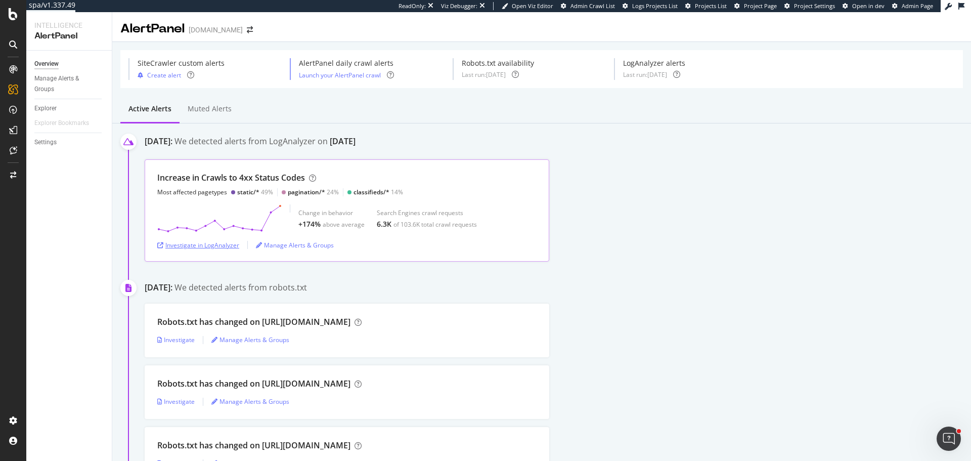
click at [217, 246] on div "Investigate in LogAnalyzer" at bounding box center [198, 245] width 82 height 9
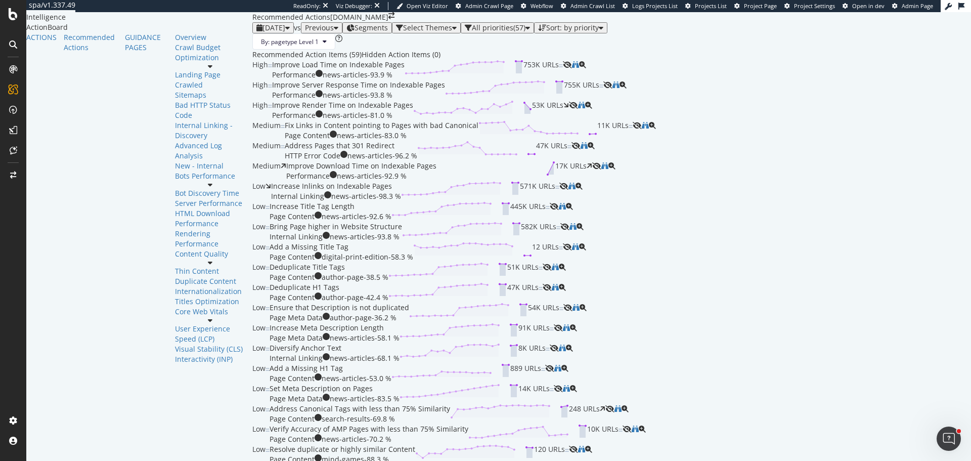
scroll to position [1264, 0]
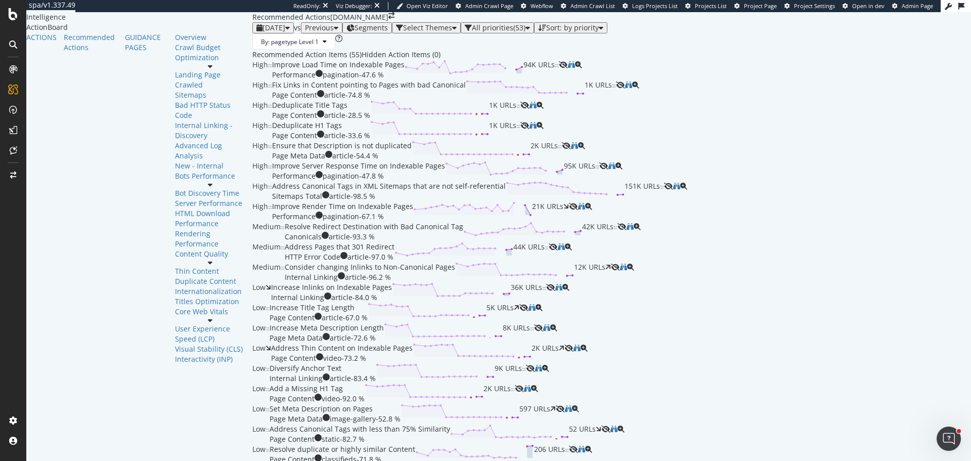
scroll to position [657, 0]
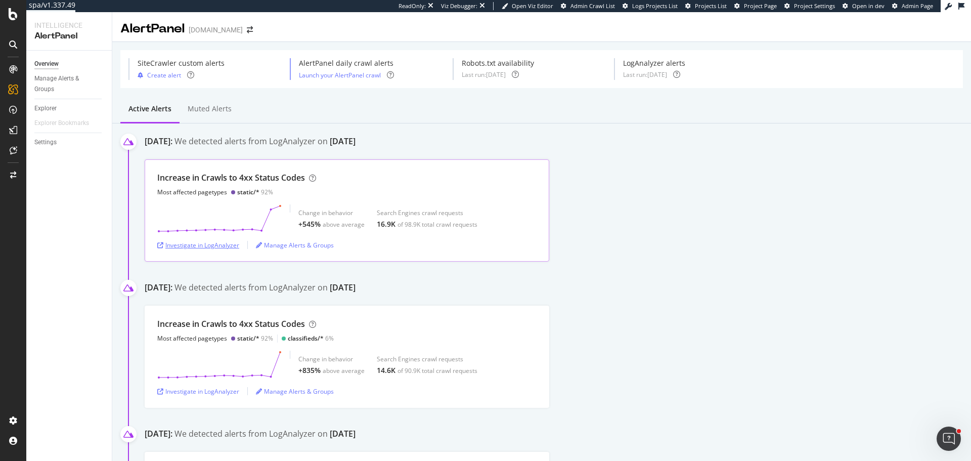
click at [195, 246] on div "Investigate in LogAnalyzer" at bounding box center [198, 245] width 82 height 9
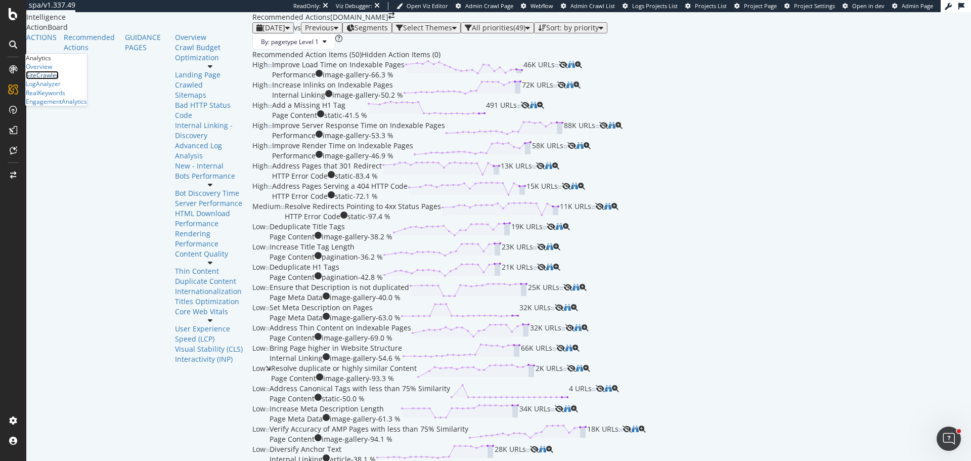
click at [59, 79] on div "SiteCrawler" at bounding box center [42, 75] width 33 height 9
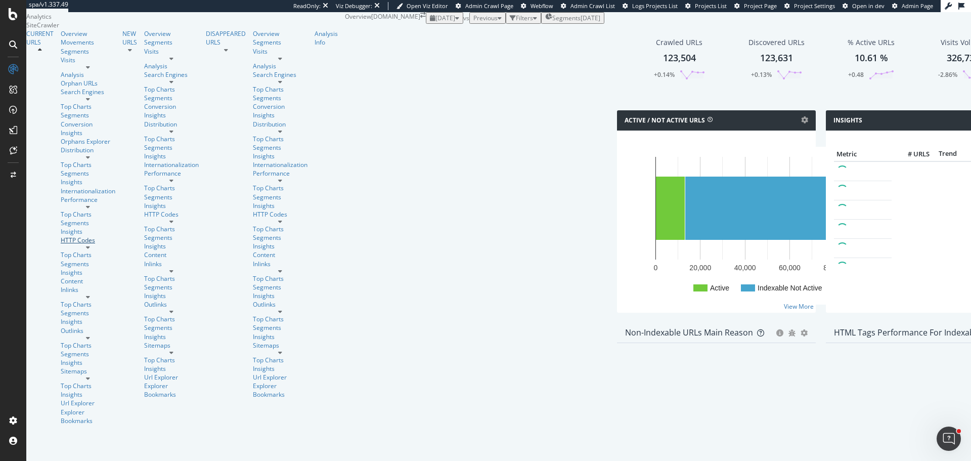
click at [61, 236] on div "HTTP Codes" at bounding box center [88, 240] width 55 height 9
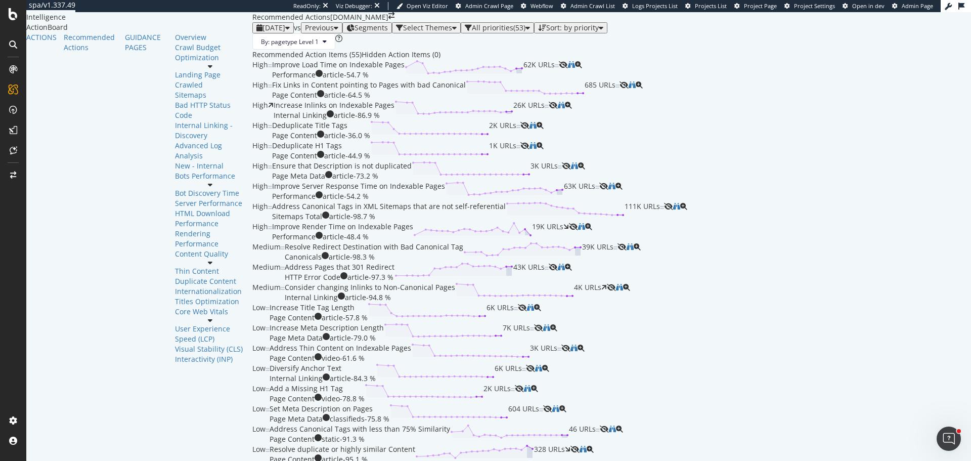
scroll to position [1416, 0]
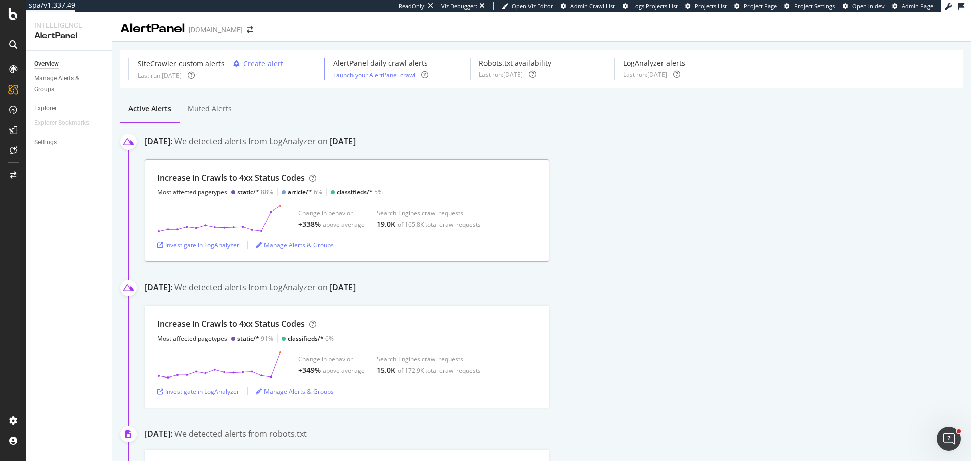
click at [196, 250] on div "Investigate in LogAnalyzer" at bounding box center [198, 244] width 82 height 15
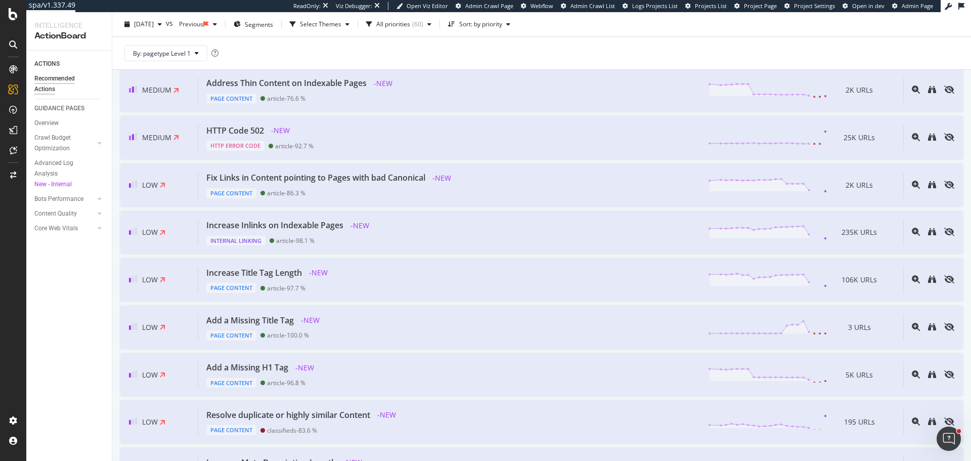
scroll to position [354, 0]
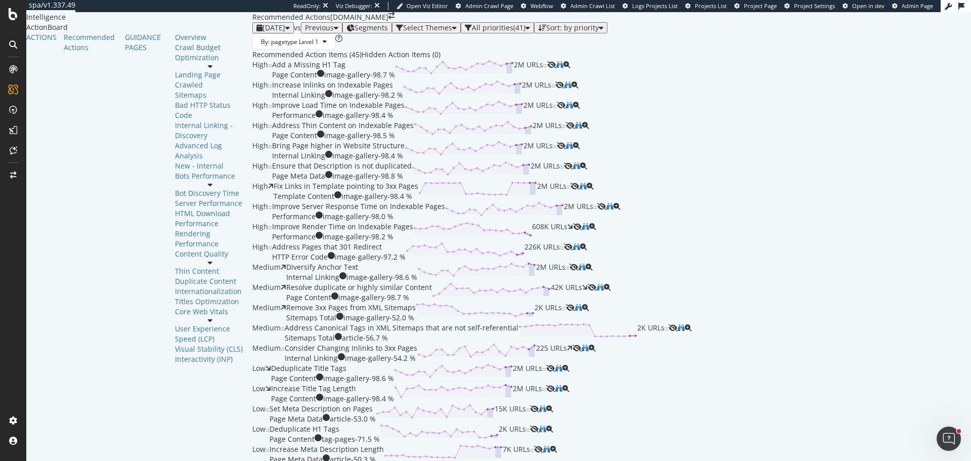
scroll to position [556, 0]
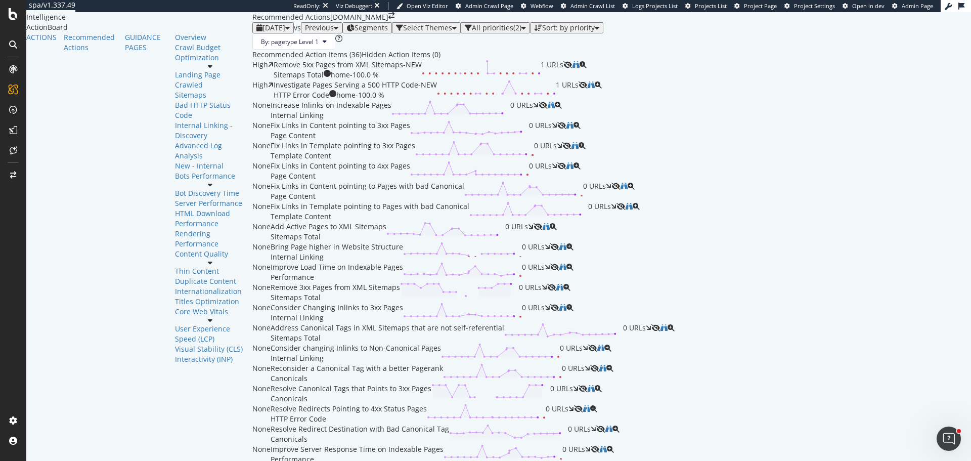
click at [262, 32] on span "2025 Sep. 23rd" at bounding box center [273, 28] width 23 height 10
click at [364, 50] on div "By: pagetype Level 1" at bounding box center [611, 41] width 719 height 16
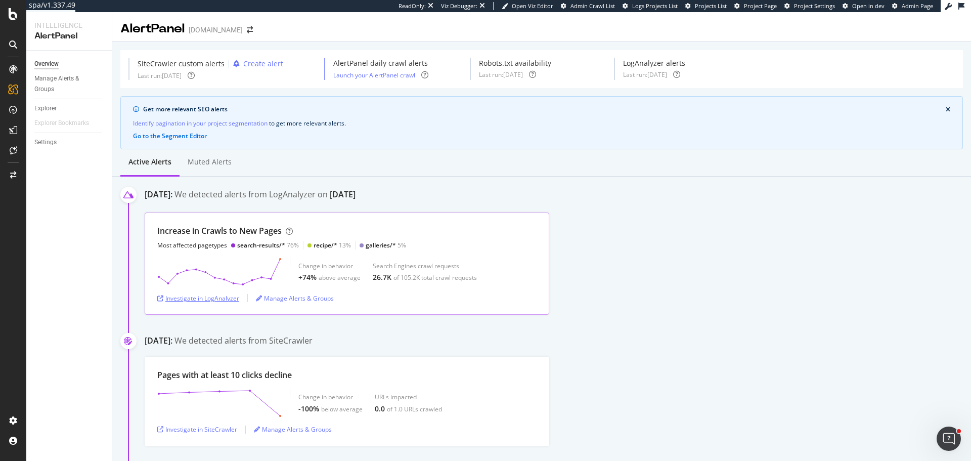
click at [218, 297] on div "Investigate in LogAnalyzer" at bounding box center [198, 298] width 82 height 9
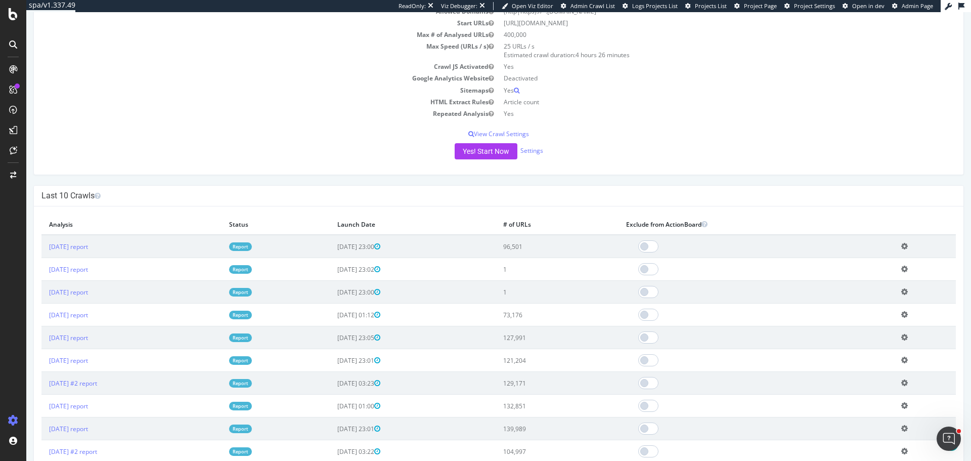
scroll to position [152, 0]
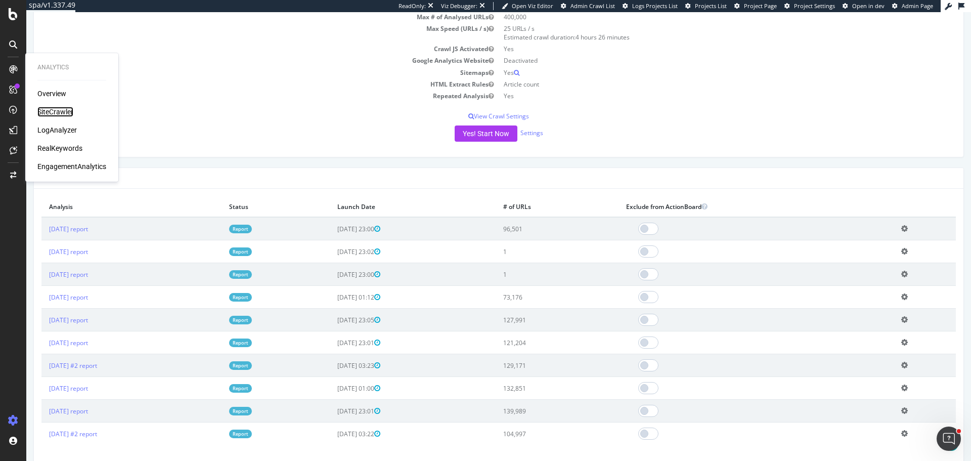
click at [55, 111] on div "SiteCrawler" at bounding box center [55, 112] width 36 height 10
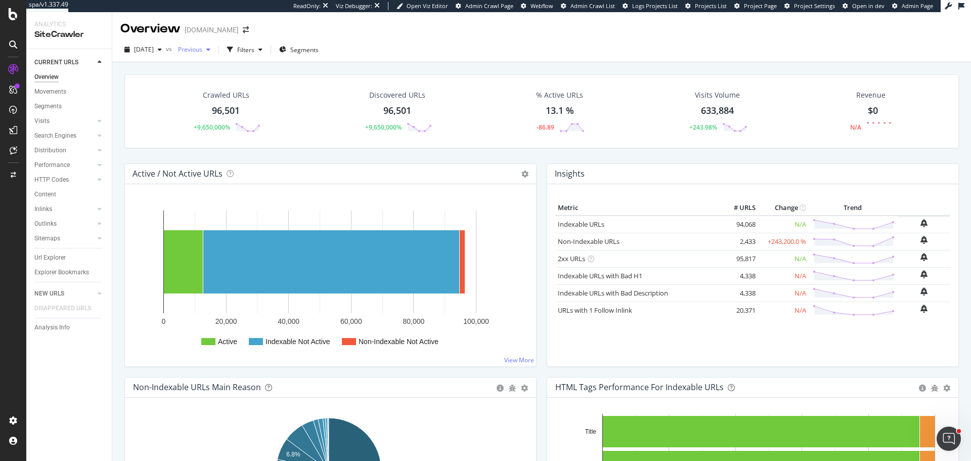
click at [202, 49] on span "Previous" at bounding box center [188, 49] width 28 height 9
click at [272, 111] on div "128K URLs" at bounding box center [272, 110] width 30 height 9
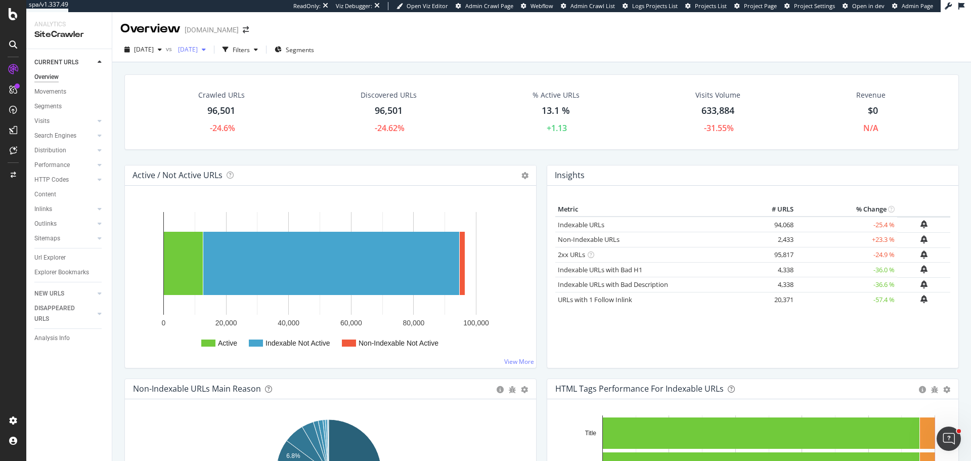
click at [198, 47] on span "2025 Jul. 24th" at bounding box center [186, 49] width 24 height 9
click at [451, 49] on div "2025 Sep. 18th vs 2025 Jul. 24th Filters Segments" at bounding box center [541, 51] width 859 height 20
click at [61, 94] on div "Movements" at bounding box center [50, 91] width 32 height 11
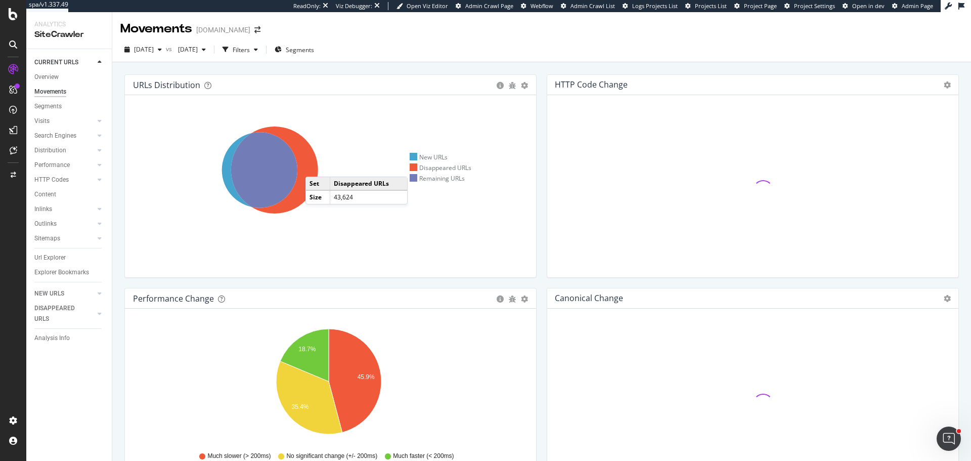
click at [316, 166] on icon at bounding box center [274, 169] width 87 height 87
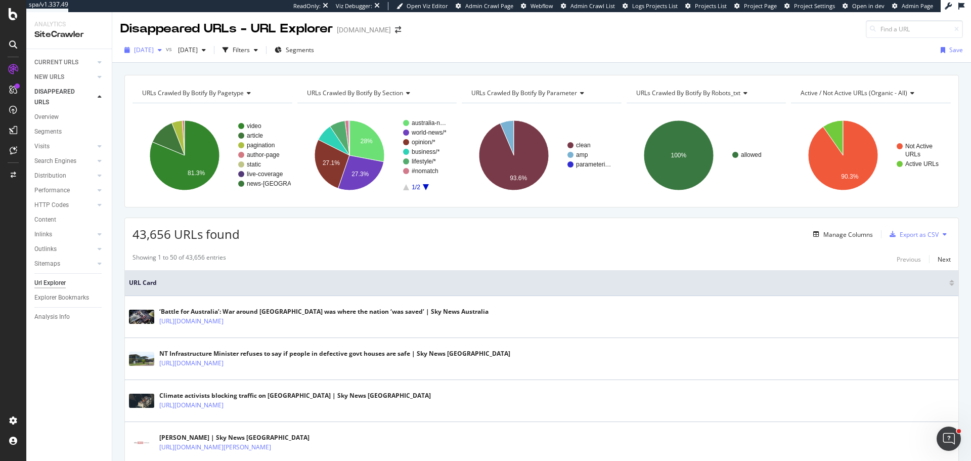
click at [148, 50] on span "2025 Sep. 18th" at bounding box center [144, 50] width 20 height 9
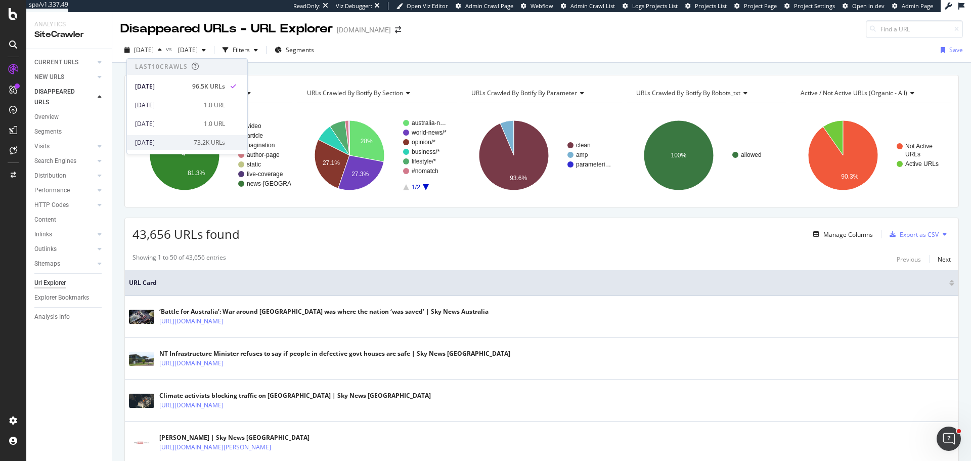
click at [202, 142] on div "73.2K URLs" at bounding box center [209, 142] width 31 height 9
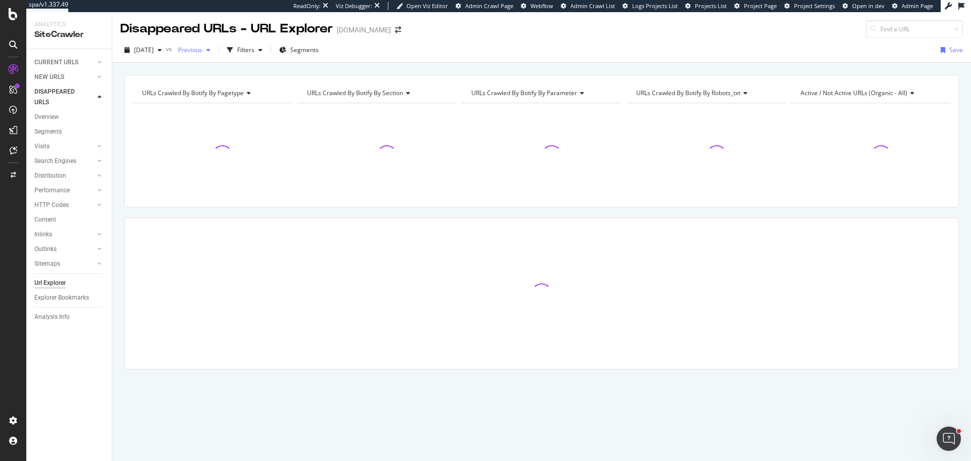
click at [214, 51] on div "button" at bounding box center [208, 50] width 12 height 6
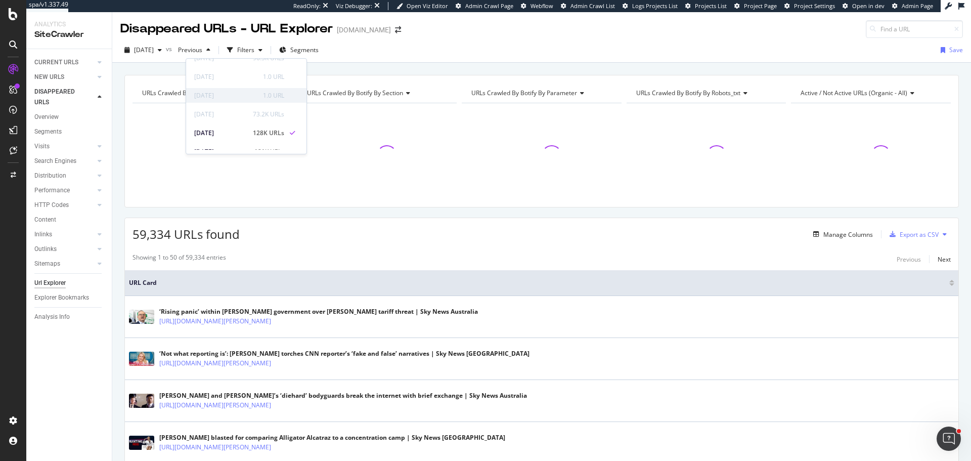
scroll to position [51, 0]
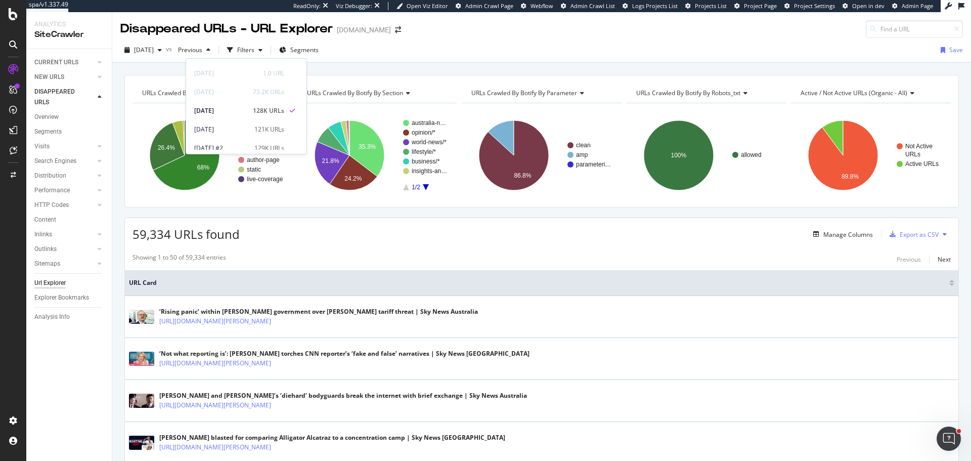
click at [462, 57] on div "2025 Aug. 7th vs Previous Filters Segments Save" at bounding box center [541, 52] width 859 height 20
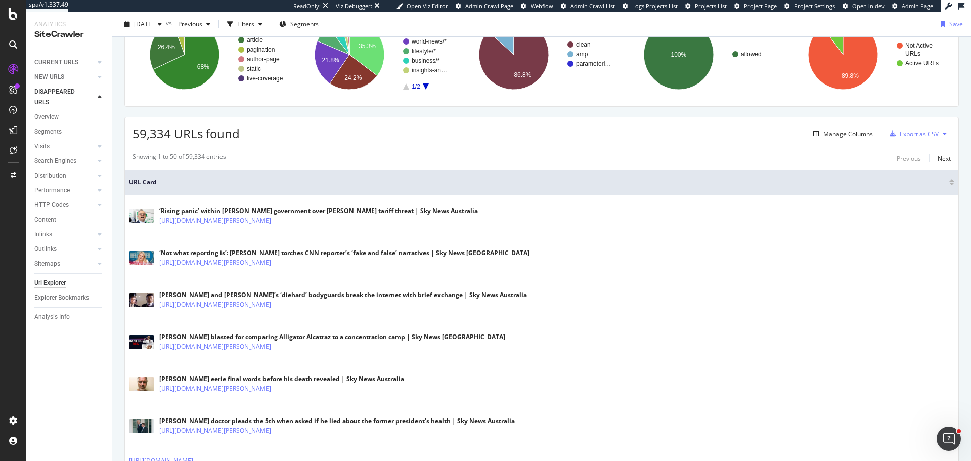
scroll to position [101, 0]
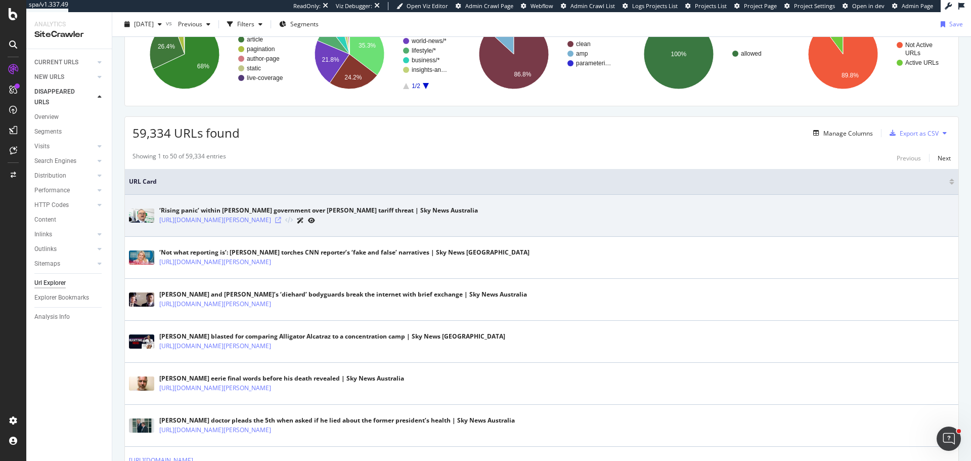
click at [281, 220] on icon at bounding box center [278, 220] width 6 height 6
click at [281, 217] on icon at bounding box center [278, 220] width 6 height 6
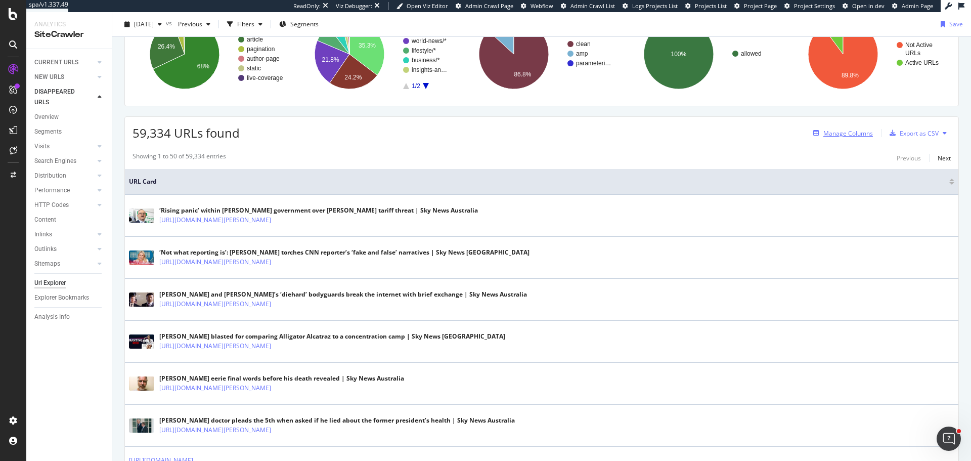
click at [825, 133] on div "Manage Columns" at bounding box center [848, 133] width 50 height 9
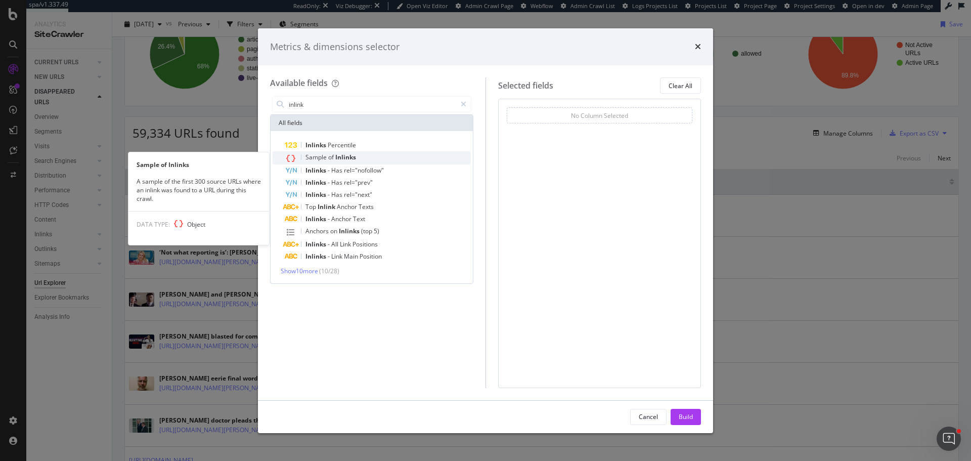
type input "inlink"
click at [330, 158] on span "of" at bounding box center [331, 157] width 7 height 9
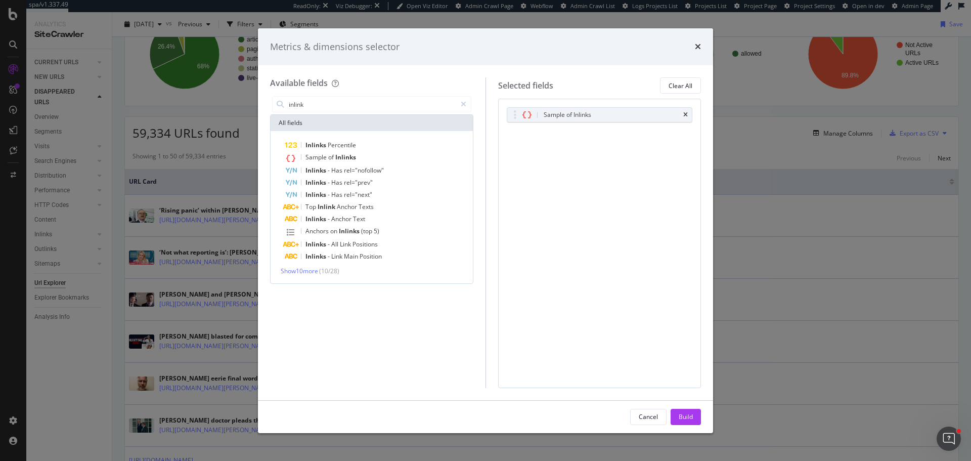
click at [682, 409] on button "Build" at bounding box center [686, 417] width 30 height 16
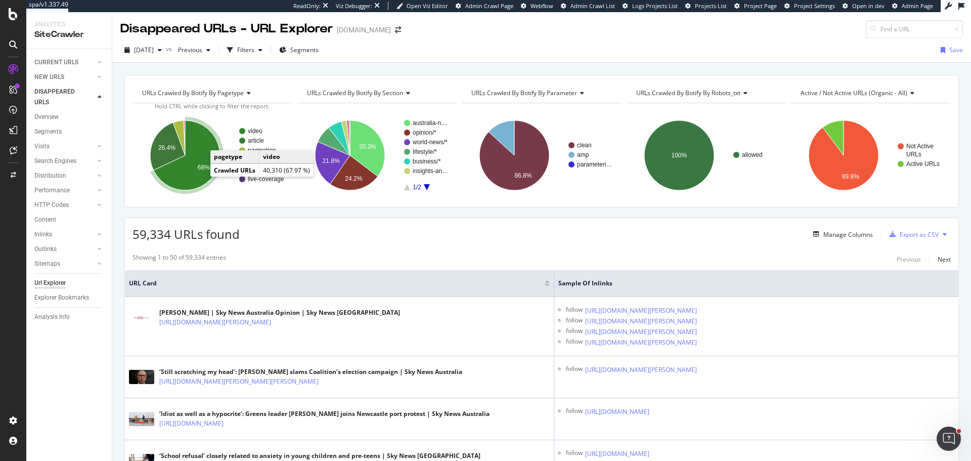
click at [196, 172] on icon "A chart." at bounding box center [187, 155] width 66 height 70
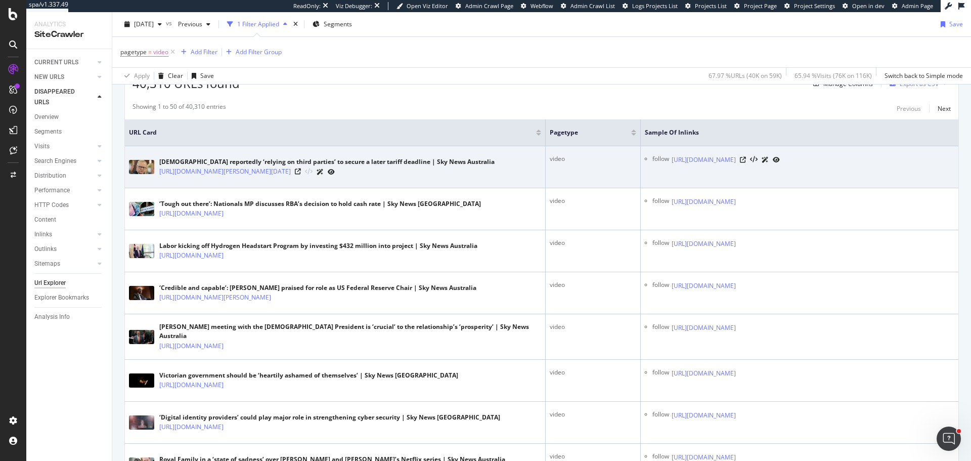
scroll to position [202, 0]
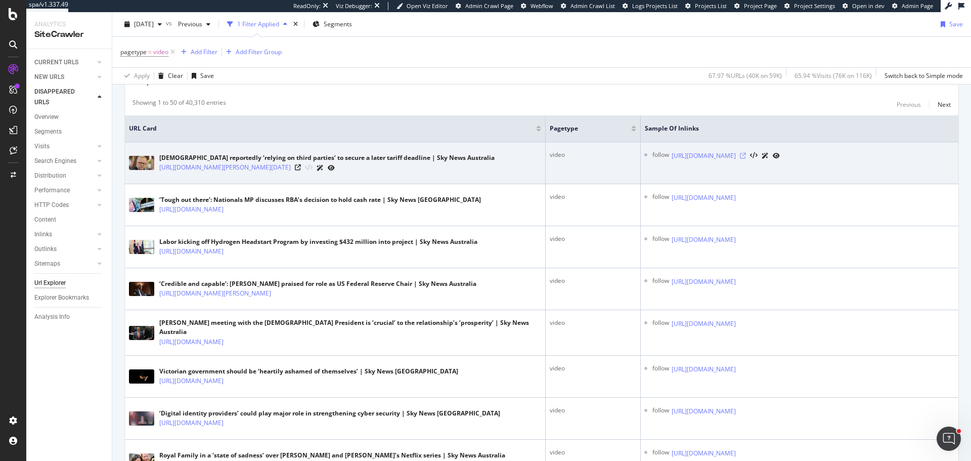
click at [746, 156] on icon at bounding box center [743, 156] width 6 height 6
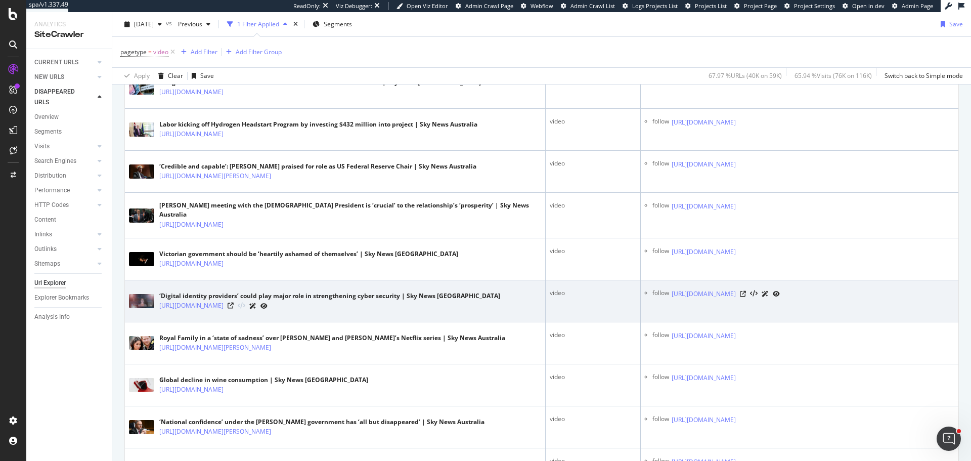
scroll to position [0, 0]
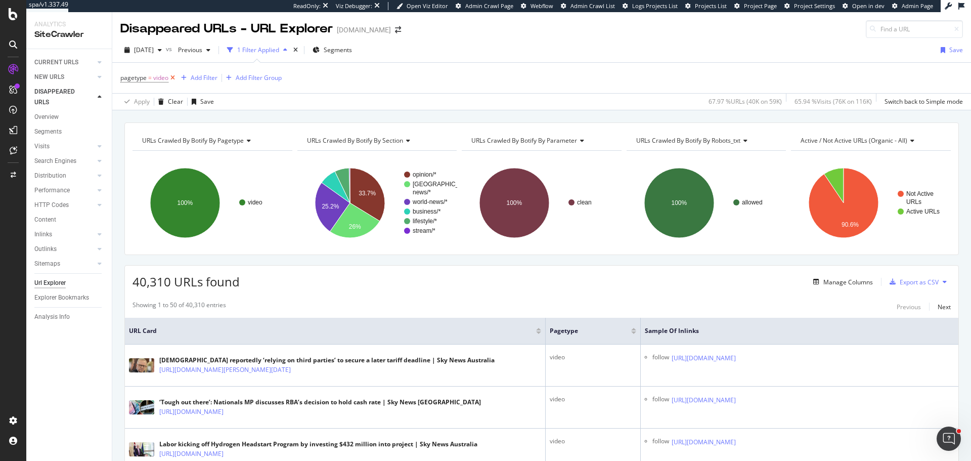
click at [171, 79] on icon at bounding box center [172, 78] width 9 height 10
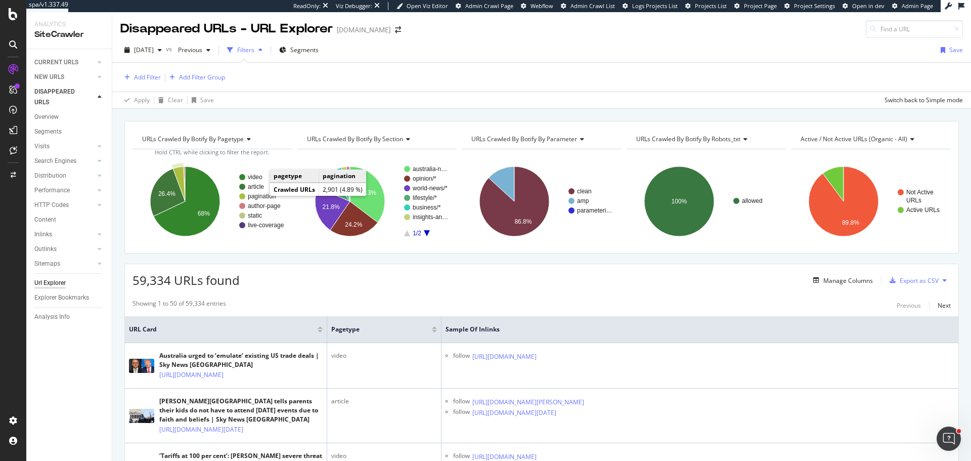
drag, startPoint x: 259, startPoint y: 196, endPoint x: 287, endPoint y: 268, distance: 77.2
click at [259, 196] on text "pagination" at bounding box center [262, 196] width 28 height 7
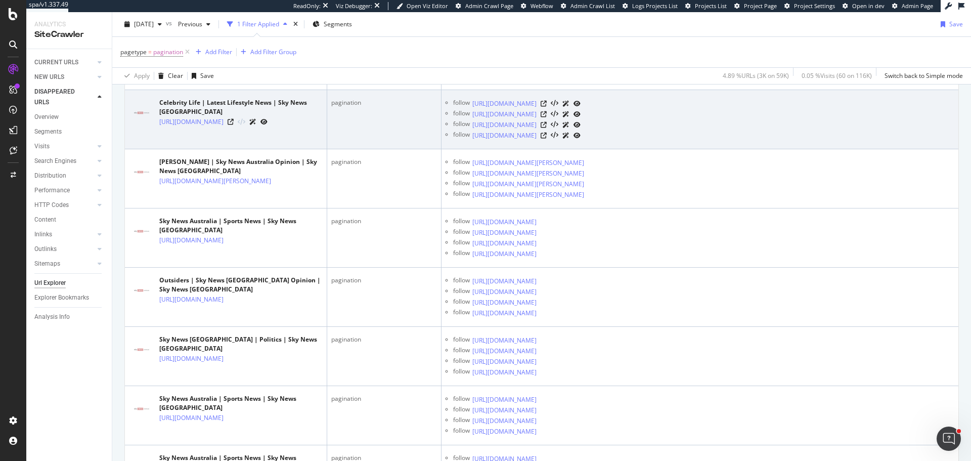
scroll to position [556, 0]
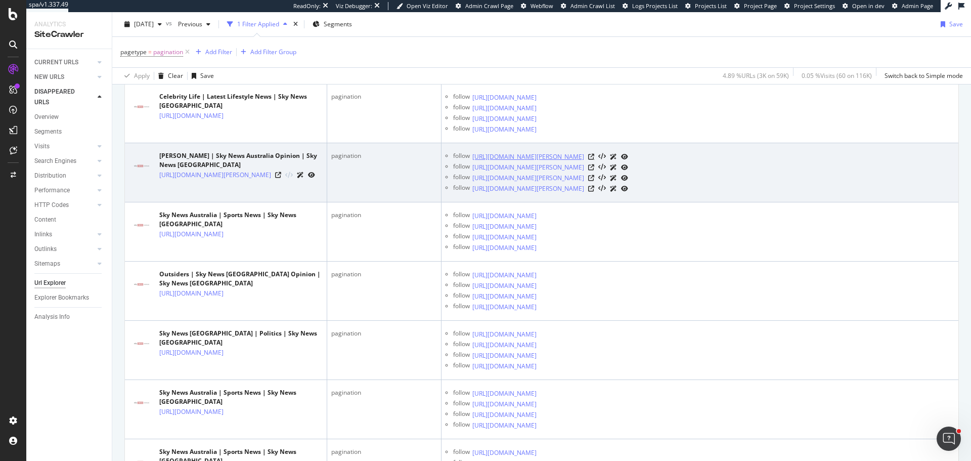
drag, startPoint x: 647, startPoint y: 156, endPoint x: 635, endPoint y: 154, distance: 11.8
click at [594, 156] on icon at bounding box center [591, 157] width 6 height 6
click at [229, 196] on td "Paul Murray | Sky News Australia Opinion | Sky News Australia https://www.skyne…" at bounding box center [226, 172] width 202 height 59
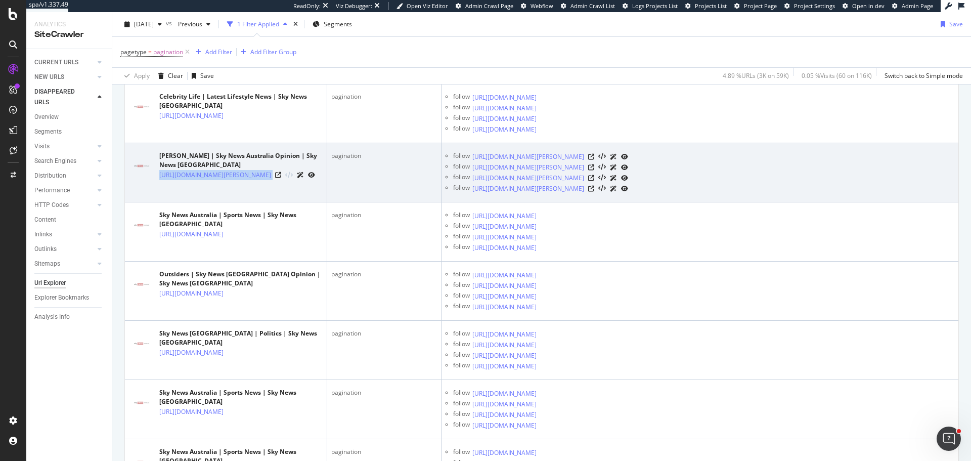
copy div "https://www.skynews.com.au/opinion/paul-murray/page/32"
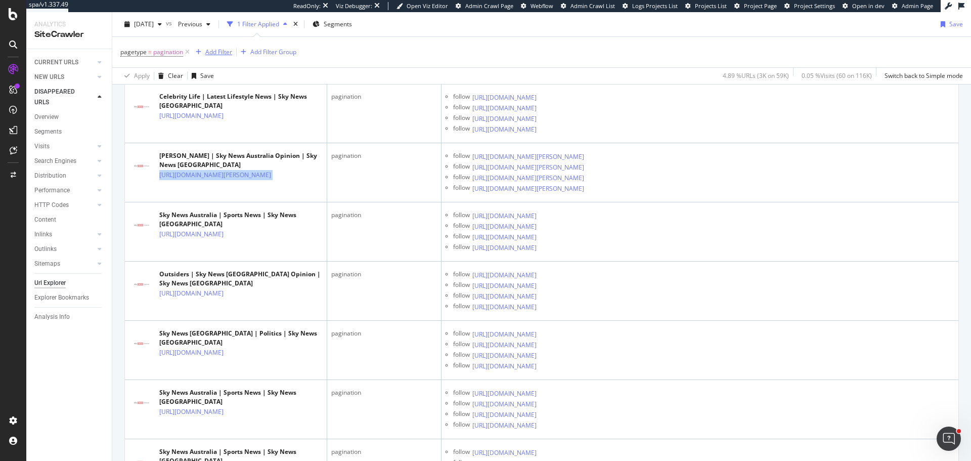
click at [214, 49] on div "Add Filter" at bounding box center [218, 52] width 27 height 9
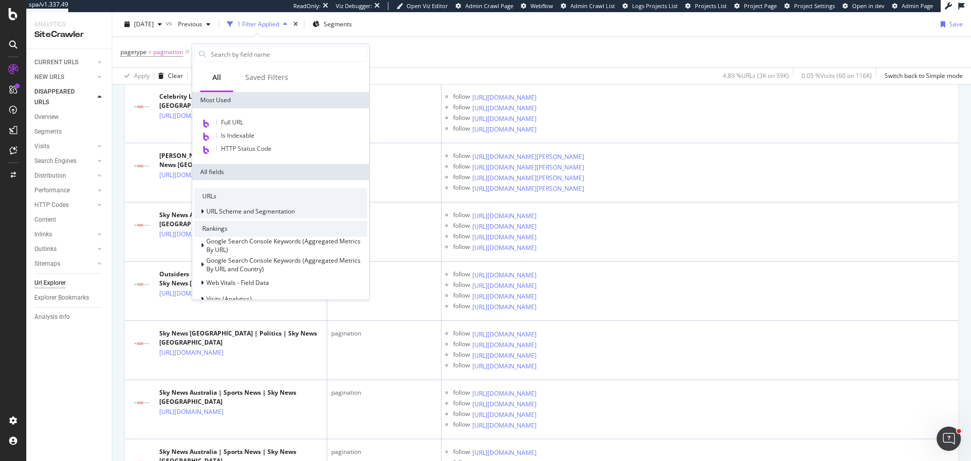
click at [252, 210] on span "URL Scheme and Segmentation" at bounding box center [250, 211] width 88 height 9
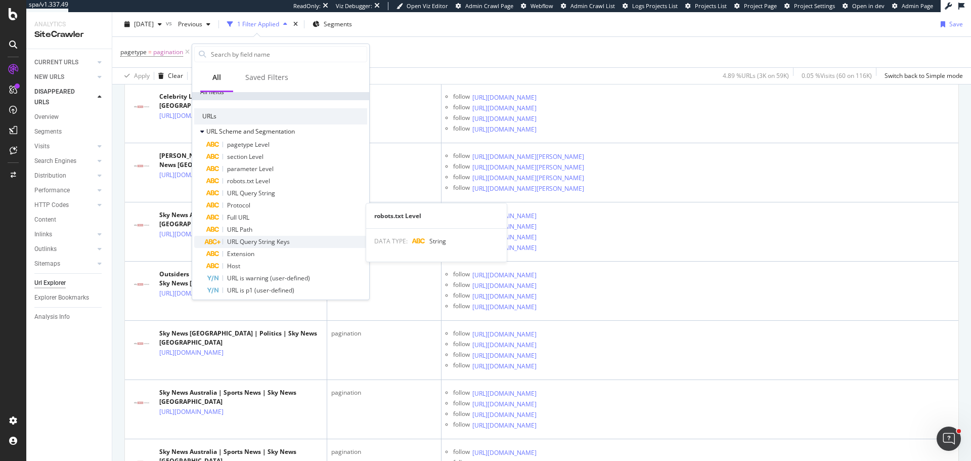
scroll to position [101, 0]
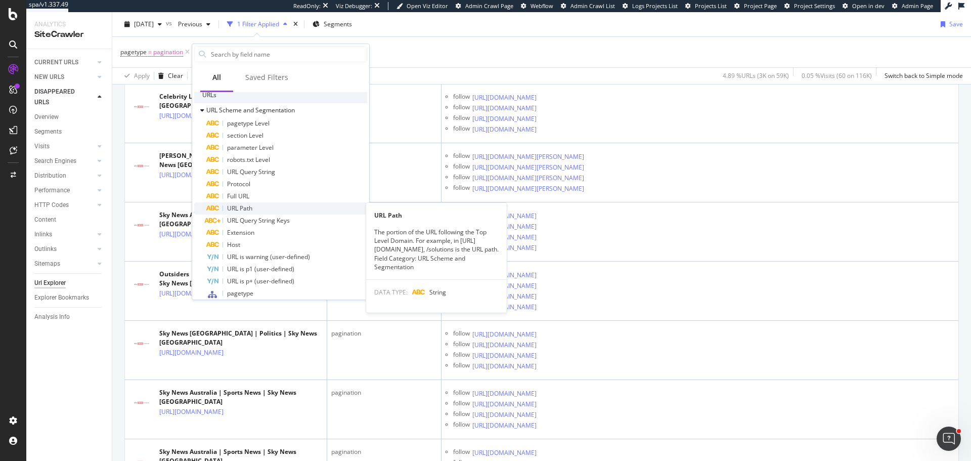
click at [250, 207] on span "URL Path" at bounding box center [239, 208] width 25 height 9
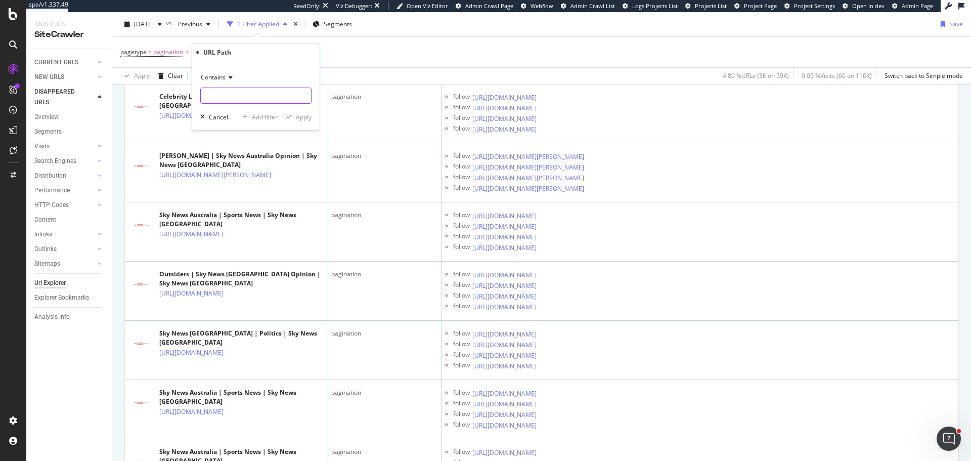
click at [231, 89] on input "text" at bounding box center [256, 95] width 110 height 16
paste input "https://www.skynews.com.au/opinion/paul-murray/page/32"
type input "/opinion/paul-murray/page/"
click at [305, 117] on div "Apply" at bounding box center [304, 117] width 16 height 9
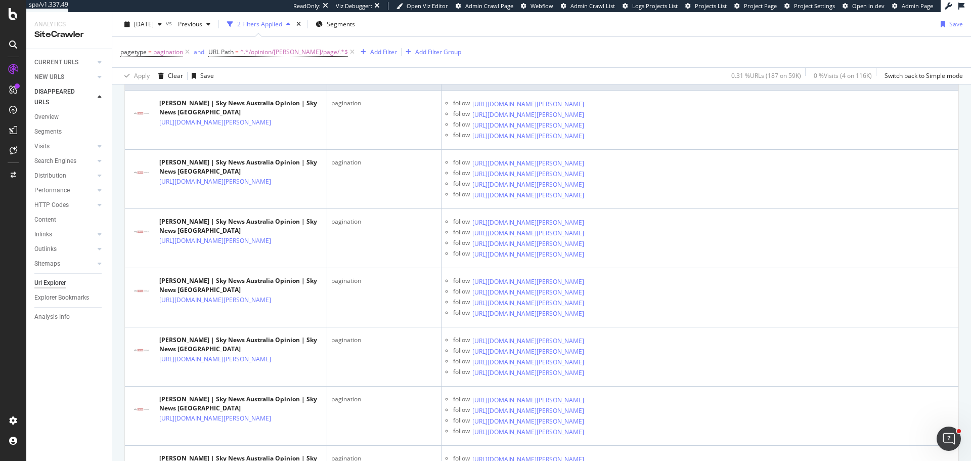
scroll to position [101, 0]
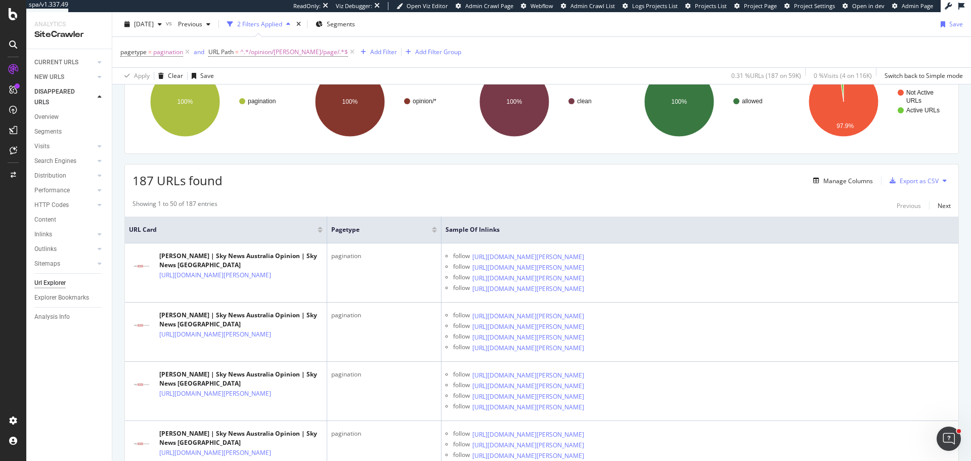
click at [321, 228] on div at bounding box center [320, 228] width 5 height 3
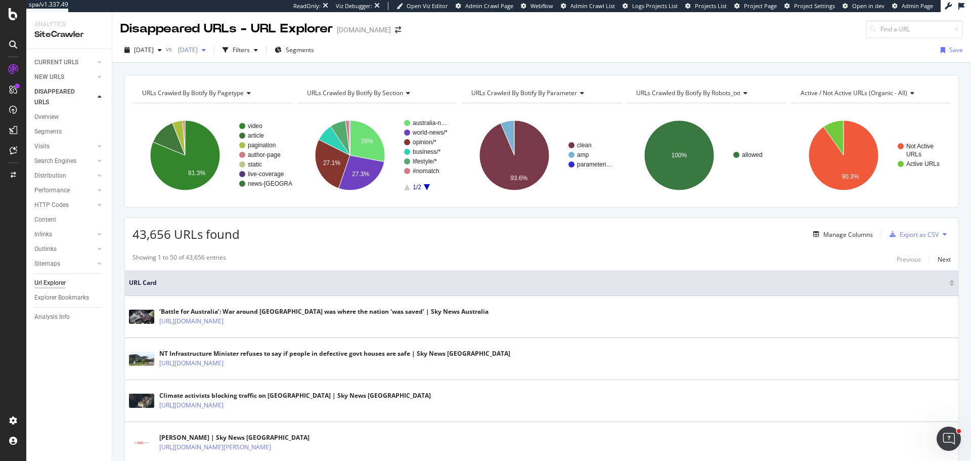
click at [198, 53] on span "2025 Jul. 24th" at bounding box center [186, 50] width 24 height 9
click at [483, 42] on div "2025 Sep. 18th vs 2025 Jul. 24th Filters Segments Save" at bounding box center [541, 52] width 859 height 20
click at [833, 239] on div "Manage Columns" at bounding box center [841, 234] width 64 height 11
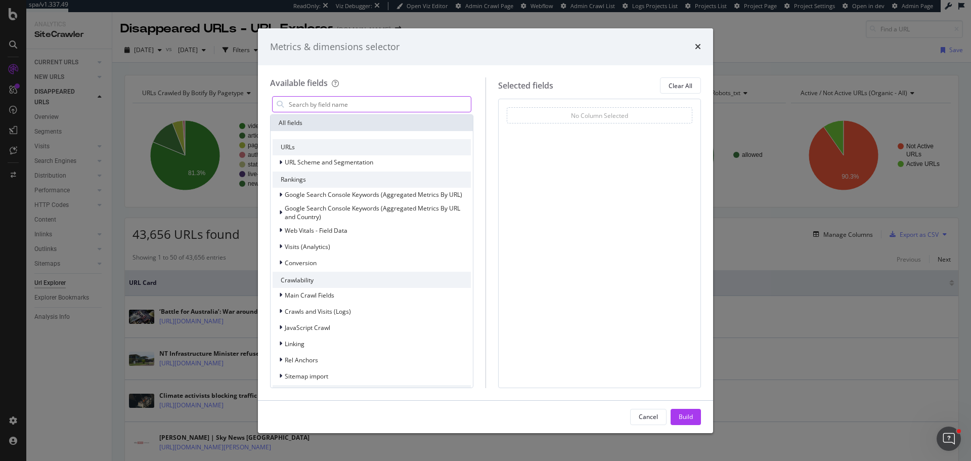
click at [338, 108] on input "modal" at bounding box center [379, 104] width 183 height 15
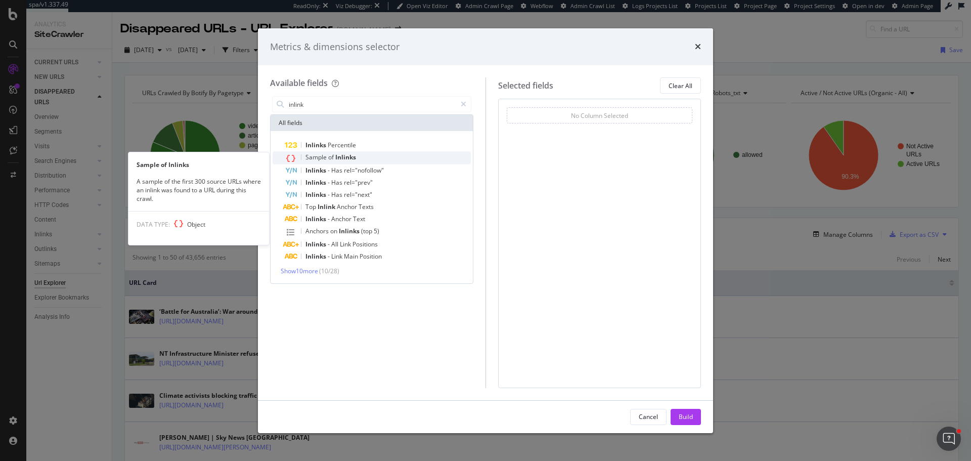
type input "inlink"
click at [344, 157] on span "Inlinks" at bounding box center [345, 157] width 21 height 9
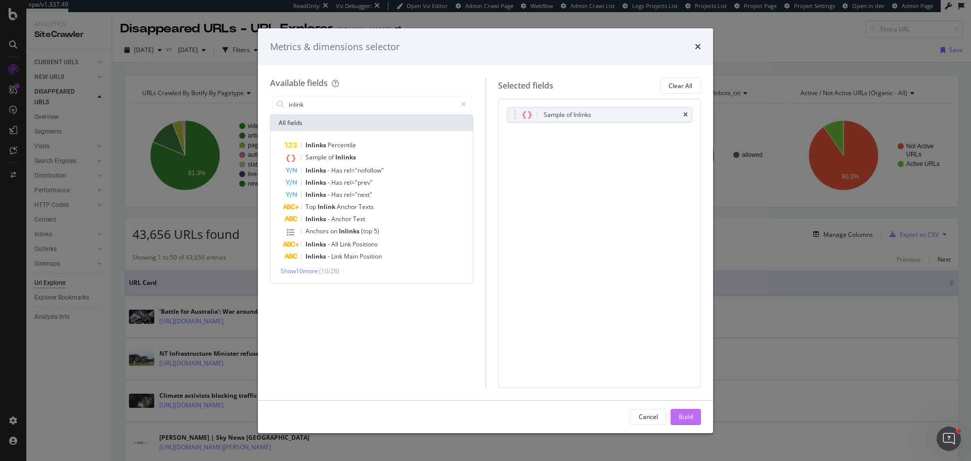
click at [683, 416] on div "Build" at bounding box center [686, 416] width 14 height 9
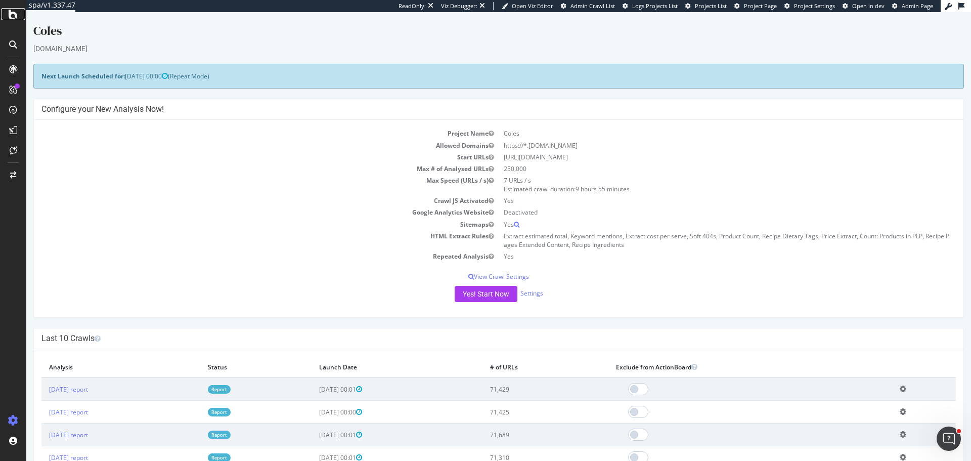
click at [11, 18] on icon at bounding box center [13, 14] width 9 height 12
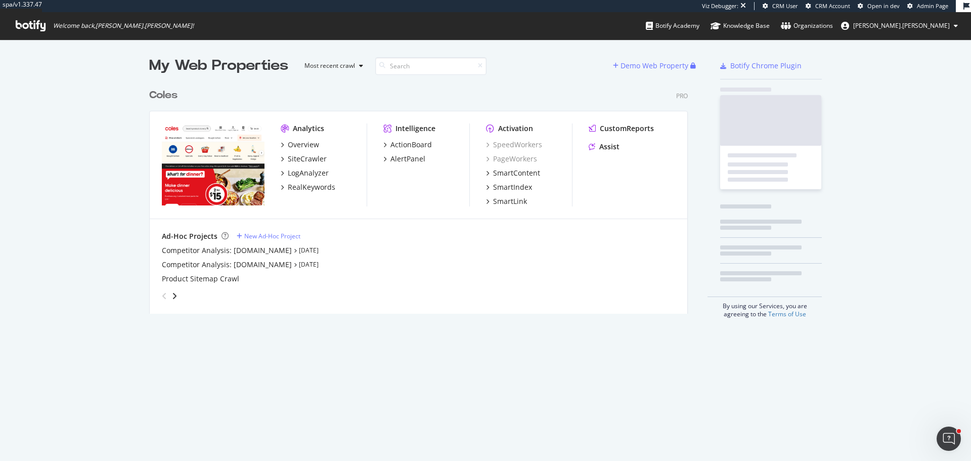
scroll to position [230, 539]
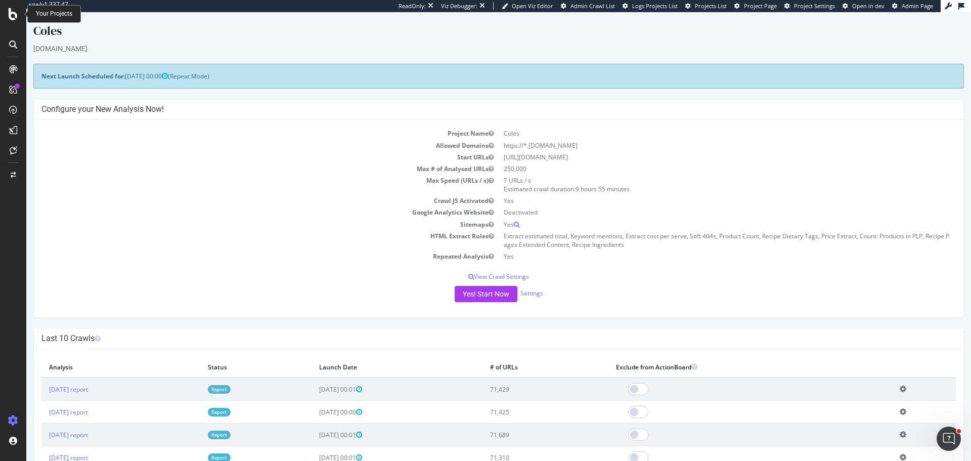
click at [9, 18] on icon at bounding box center [13, 14] width 9 height 12
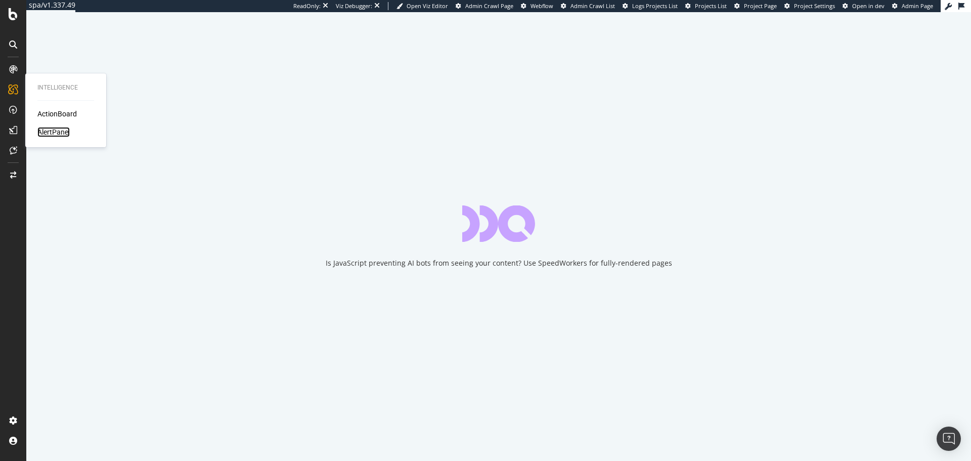
click at [64, 130] on div "AlertPanel" at bounding box center [53, 132] width 32 height 10
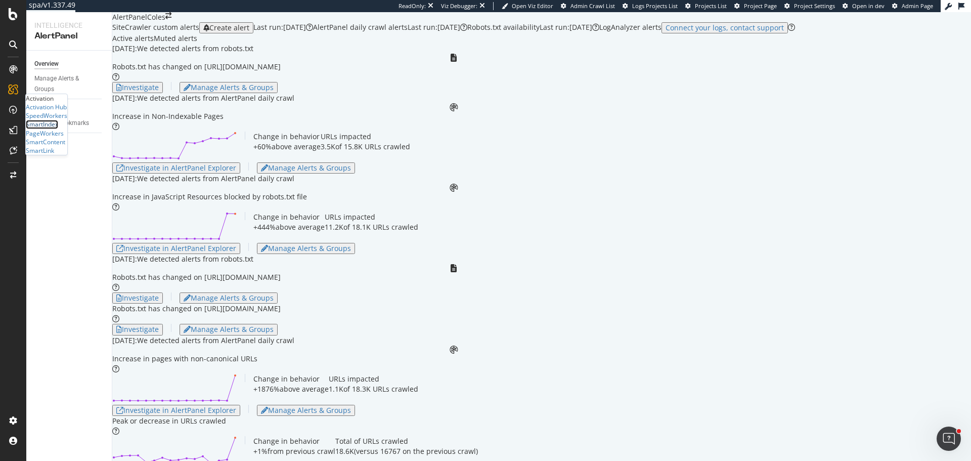
click at [54, 128] on div "SmartIndex" at bounding box center [42, 124] width 32 height 9
click at [58, 146] on div "SmartContent" at bounding box center [45, 142] width 39 height 9
click at [12, 149] on icon at bounding box center [14, 150] width 8 height 8
click at [84, 106] on div "EngagementAnalytics" at bounding box center [56, 101] width 61 height 9
